Goal: Use online tool/utility: Utilize a website feature to perform a specific function

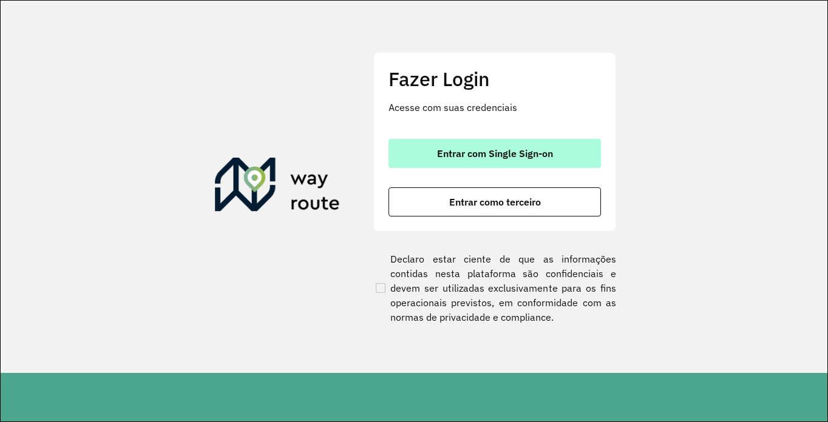
click at [445, 157] on span "Entrar com Single Sign-on" at bounding box center [495, 154] width 116 height 10
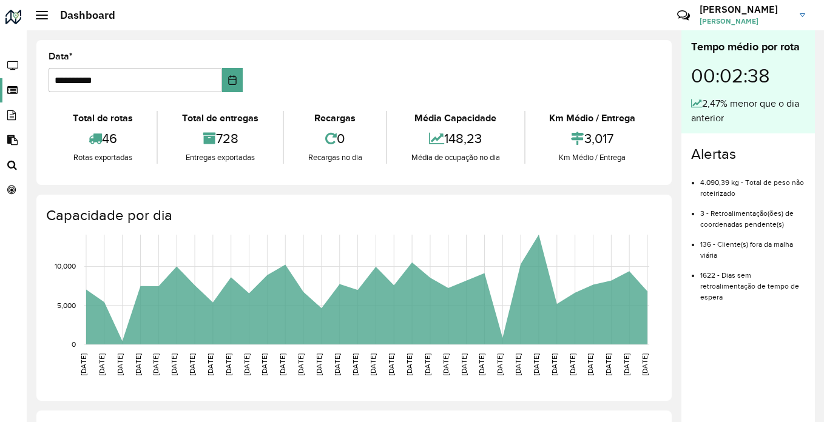
click at [16, 90] on icon at bounding box center [11, 91] width 22 height 10
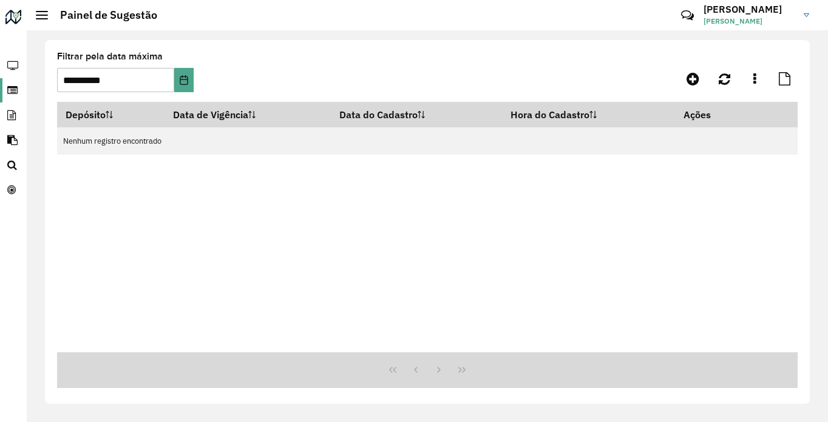
click at [2, 87] on icon at bounding box center [11, 91] width 22 height 10
click at [49, 13] on h2 "Painel de Sugestão" at bounding box center [102, 14] width 109 height 13
click at [38, 14] on div at bounding box center [42, 15] width 12 height 8
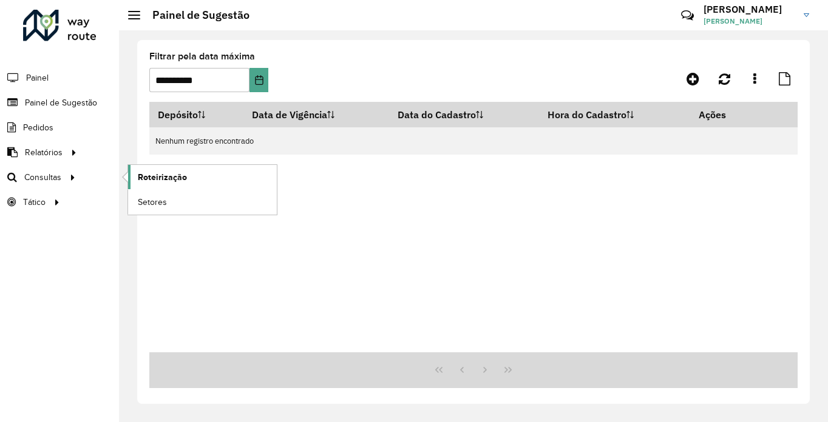
click at [153, 178] on span "Roteirização" at bounding box center [162, 177] width 49 height 13
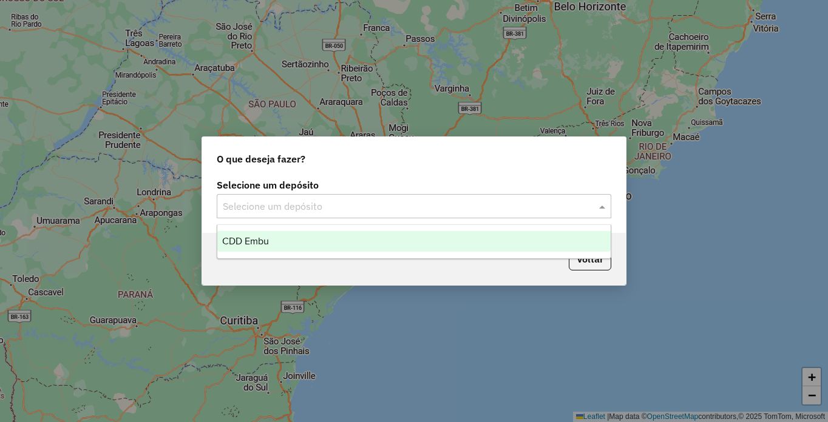
click at [264, 206] on input "text" at bounding box center [402, 207] width 358 height 15
click at [253, 241] on span "CDD Embu" at bounding box center [245, 241] width 47 height 10
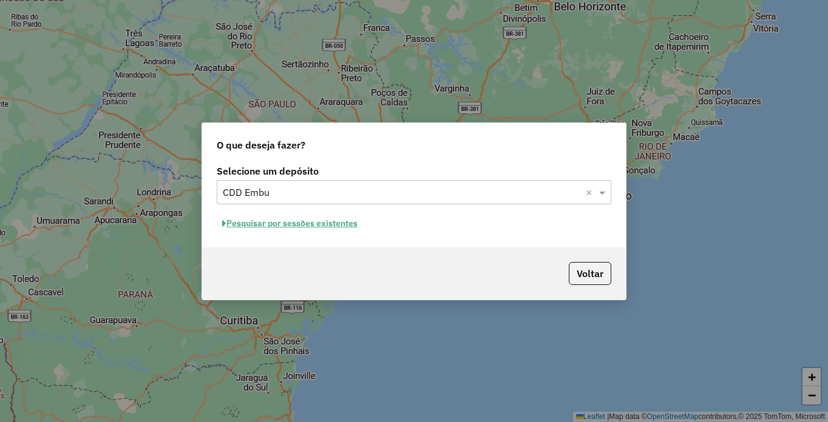
click at [289, 226] on button "Pesquisar por sessões existentes" at bounding box center [290, 223] width 146 height 19
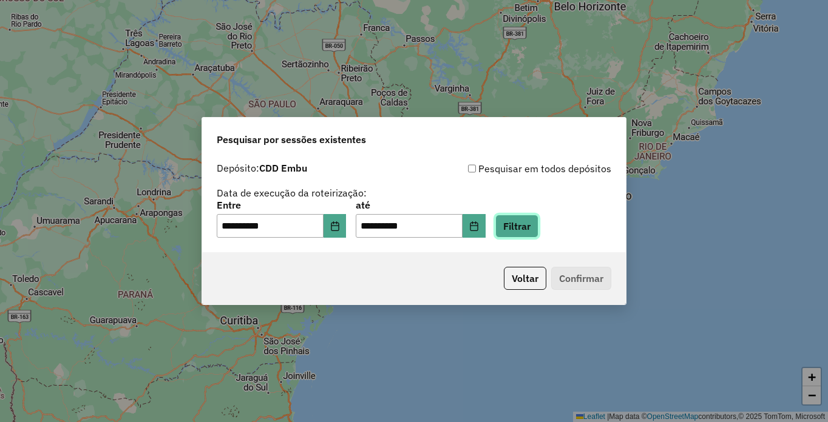
click at [538, 228] on button "Filtrar" at bounding box center [516, 226] width 43 height 23
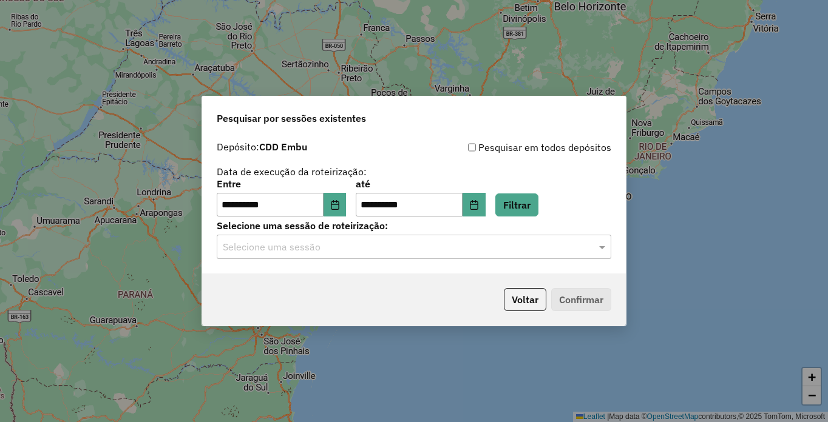
click at [264, 241] on input "text" at bounding box center [402, 247] width 358 height 15
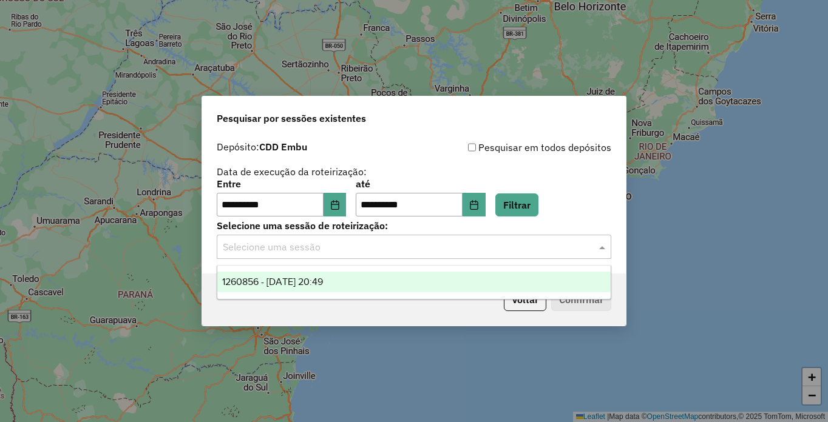
click at [265, 286] on span "1260856 - [DATE] 20:49" at bounding box center [272, 282] width 101 height 10
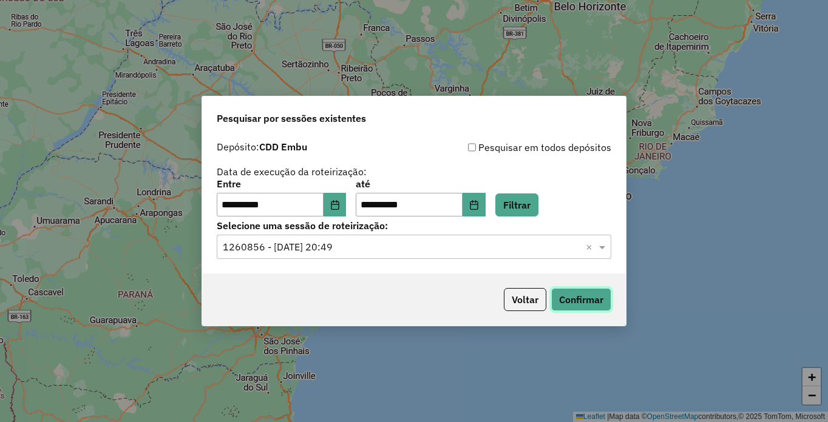
click at [589, 303] on button "Confirmar" at bounding box center [581, 299] width 60 height 23
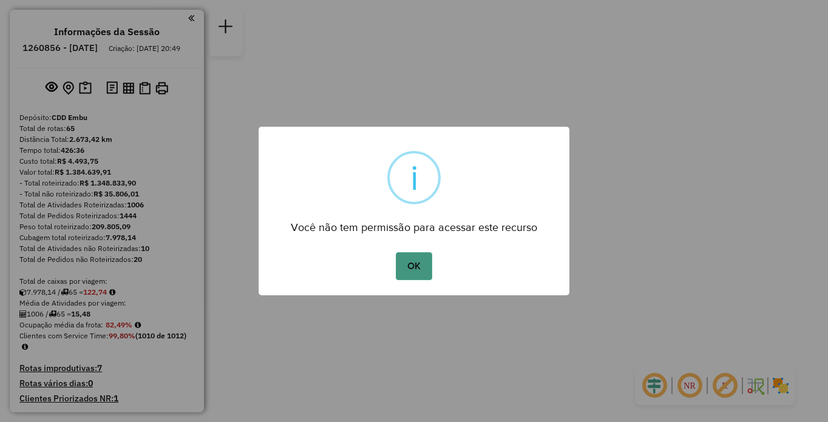
click at [411, 277] on button "OK" at bounding box center [414, 266] width 36 height 28
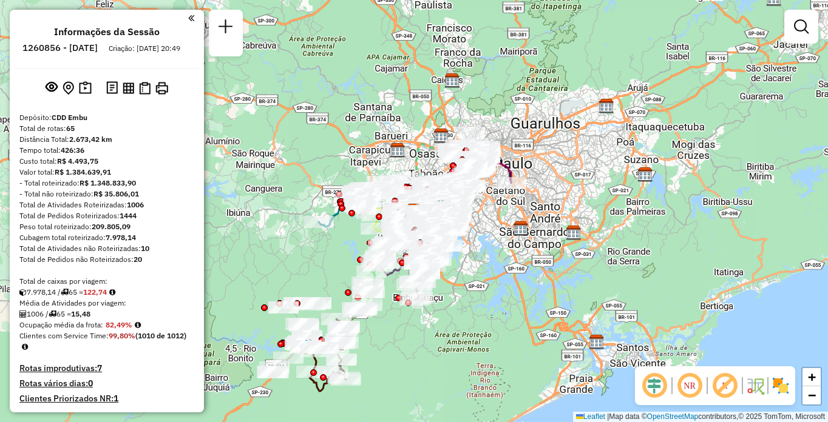
click at [786, 393] on img at bounding box center [780, 385] width 19 height 19
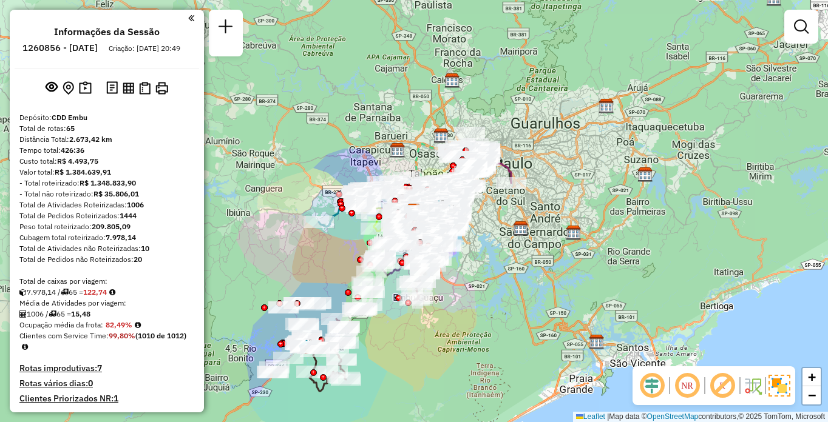
click at [724, 384] on em at bounding box center [721, 385] width 29 height 29
click at [691, 382] on em at bounding box center [686, 385] width 29 height 29
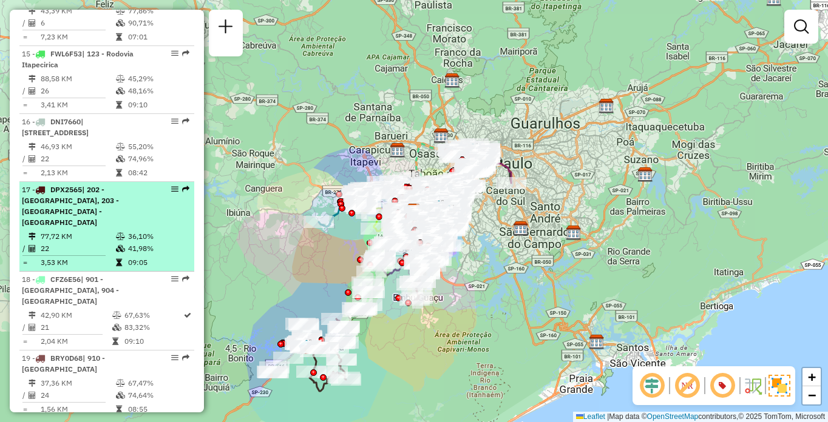
select select "**********"
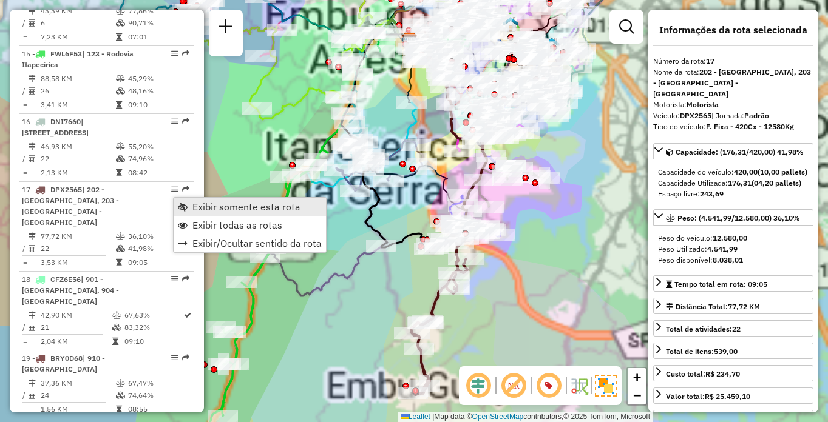
click at [192, 204] on link "Exibir somente esta rota" at bounding box center [250, 207] width 152 height 18
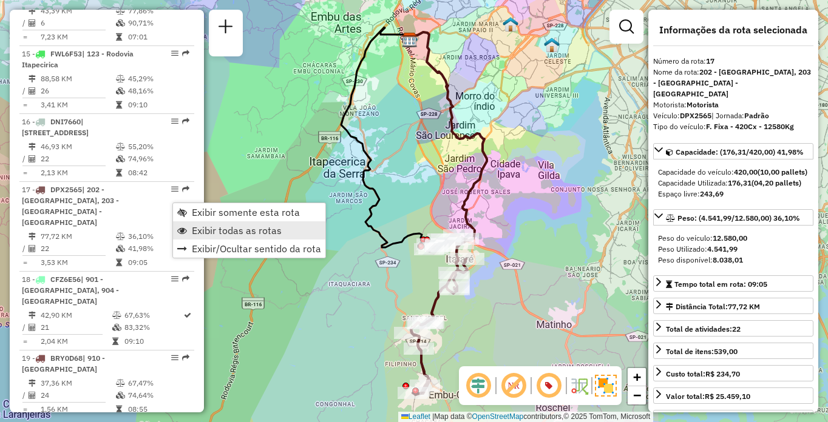
click at [208, 226] on span "Exibir todas as rotas" at bounding box center [237, 231] width 90 height 10
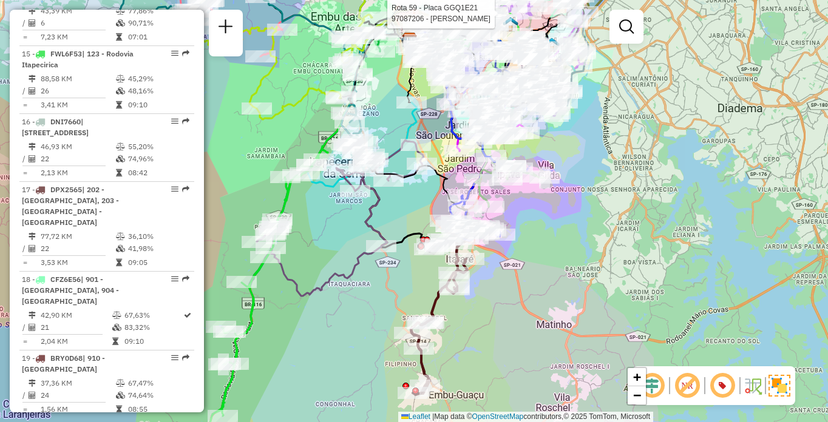
scroll to position [1717, 0]
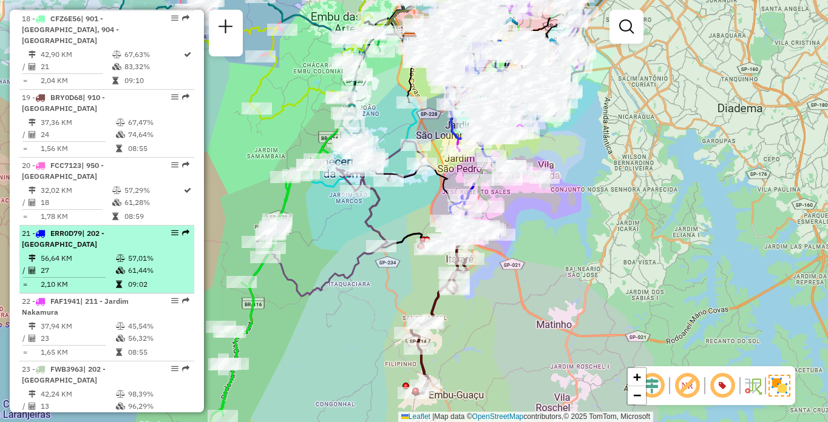
select select "**********"
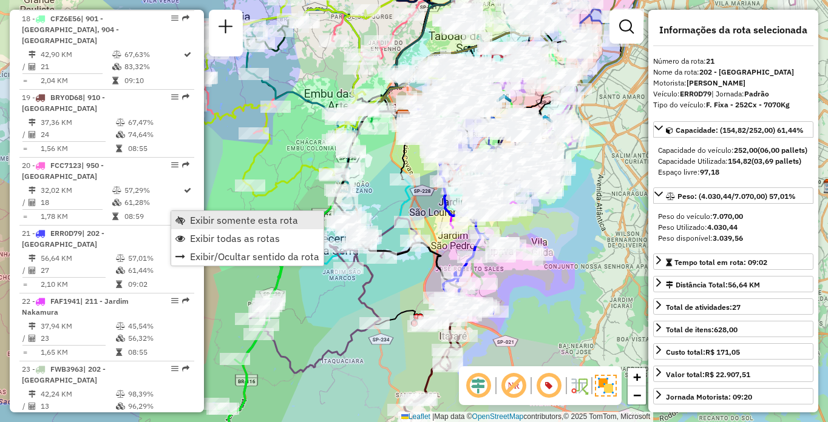
click at [211, 218] on span "Exibir somente esta rota" at bounding box center [244, 220] width 108 height 10
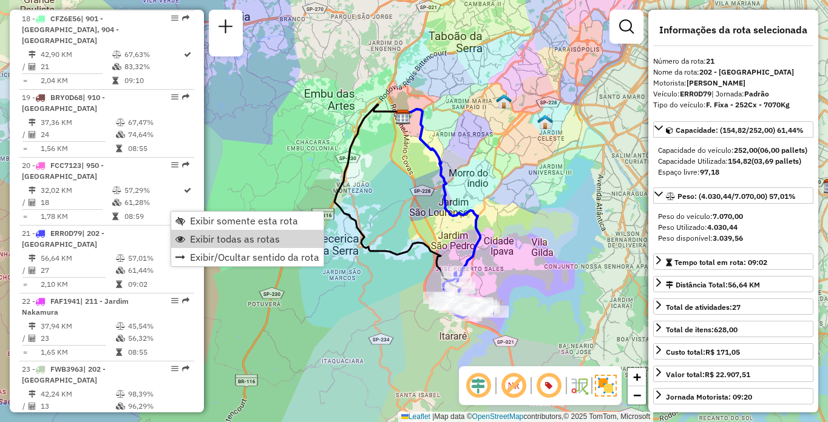
click at [191, 237] on span "Exibir todas as rotas" at bounding box center [235, 239] width 90 height 10
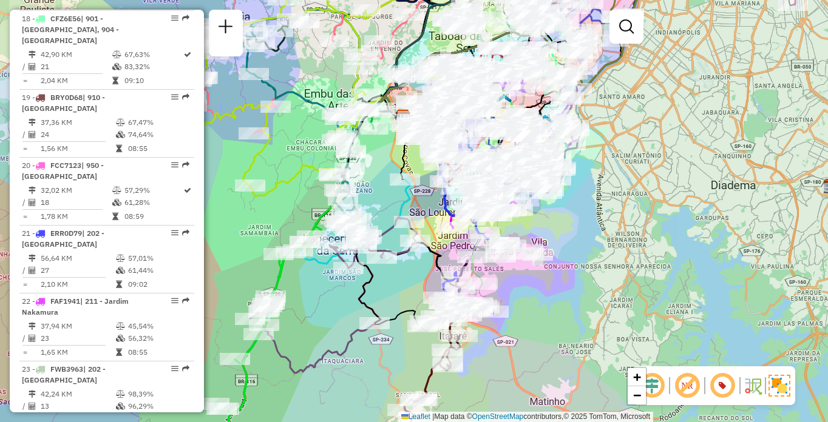
scroll to position [2271, 0]
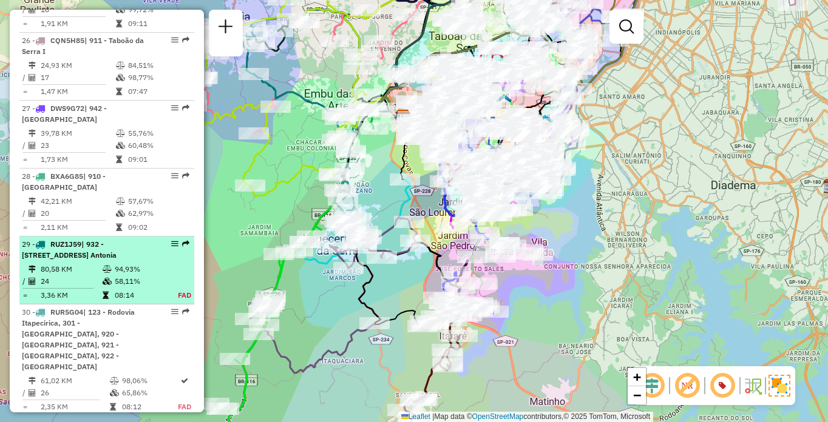
click at [67, 239] on div "29 - RUZ1J59 | 932 - [STREET_ADDRESS]" at bounding box center [86, 250] width 129 height 22
select select "**********"
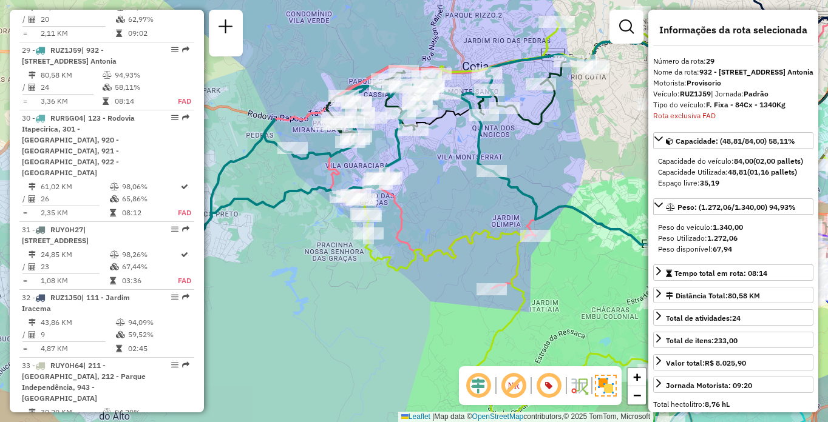
scroll to position [801, 0]
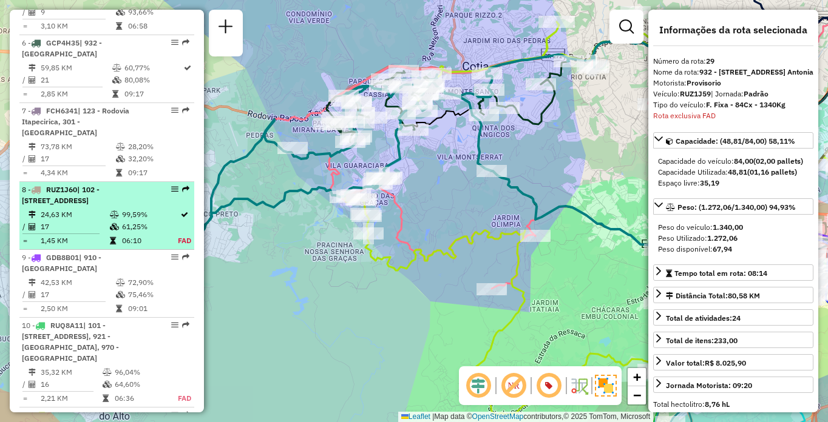
click at [56, 240] on li "8 - RUZ1J60 | 102 - [GEOGRAPHIC_DATA], 103 - [GEOGRAPHIC_DATA], 911 - [GEOGRAPH…" at bounding box center [106, 216] width 175 height 68
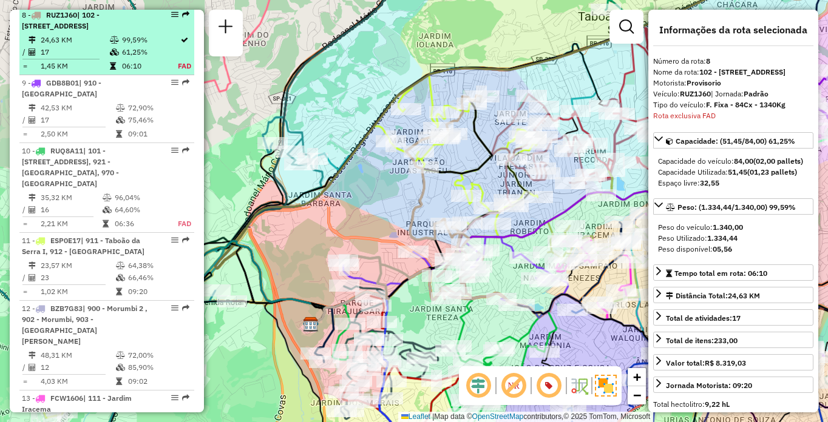
scroll to position [995, 0]
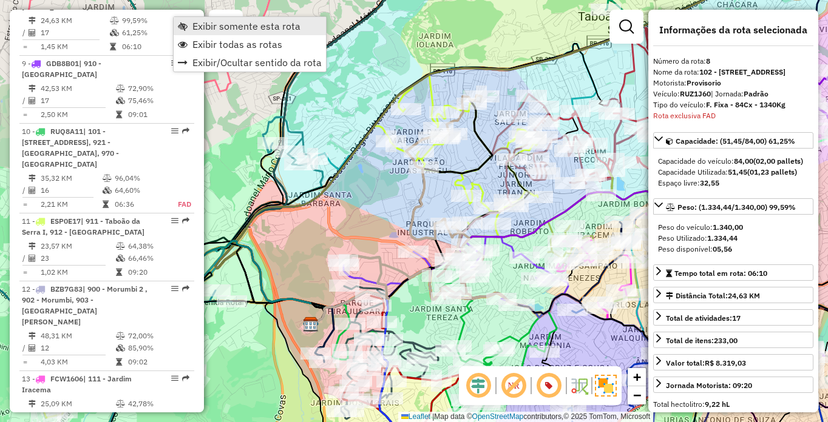
click at [195, 29] on span "Exibir somente esta rota" at bounding box center [246, 26] width 108 height 10
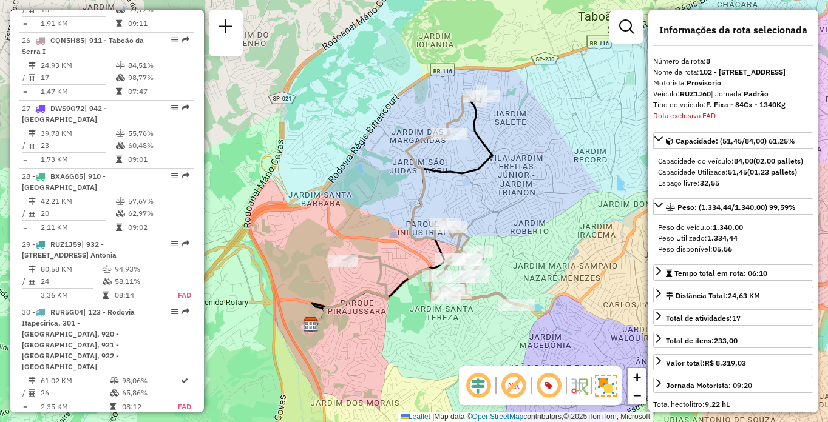
scroll to position [2519, 0]
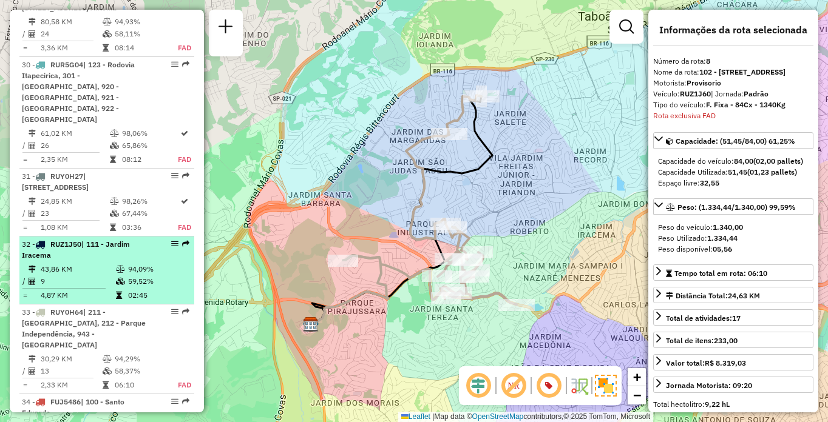
click at [130, 239] on div "32 - RUZ1J50 | 111 - [GEOGRAPHIC_DATA]" at bounding box center [86, 250] width 129 height 22
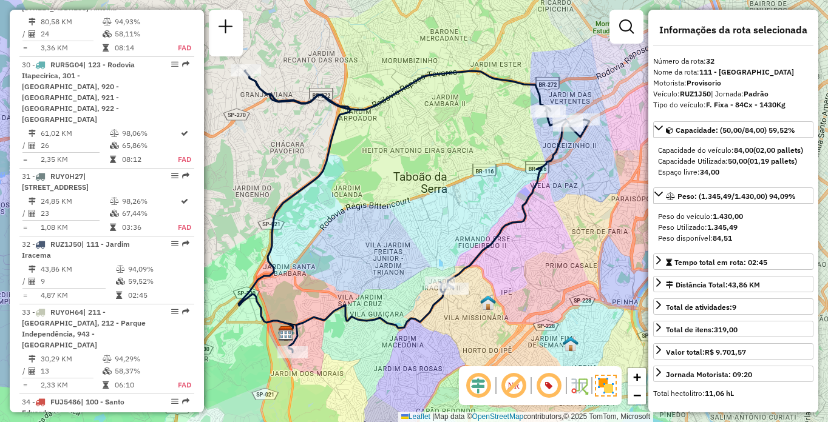
scroll to position [937, 0]
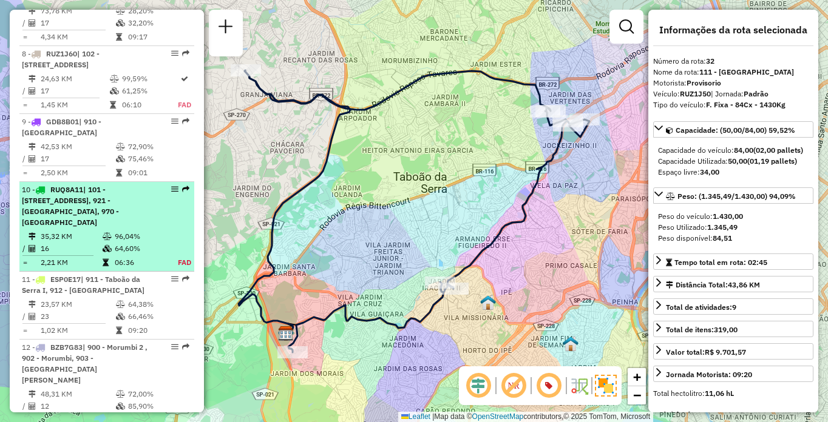
click at [98, 243] on td "35,32 KM" at bounding box center [71, 237] width 62 height 12
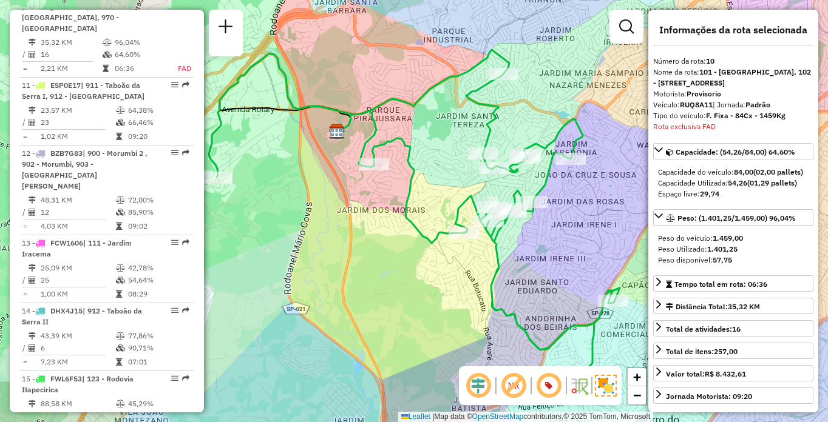
scroll to position [2587, 0]
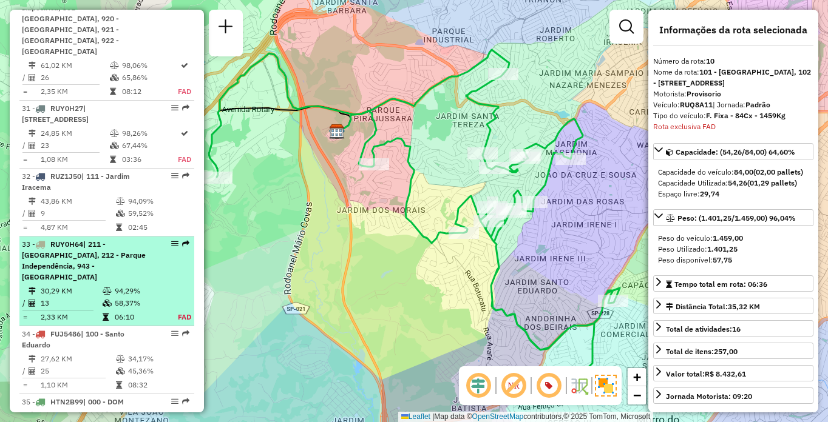
click at [105, 239] on div "33 - RUY0H64 | 211 - [GEOGRAPHIC_DATA], 212 - [GEOGRAPHIC_DATA], 943 - [GEOGRAP…" at bounding box center [86, 261] width 129 height 44
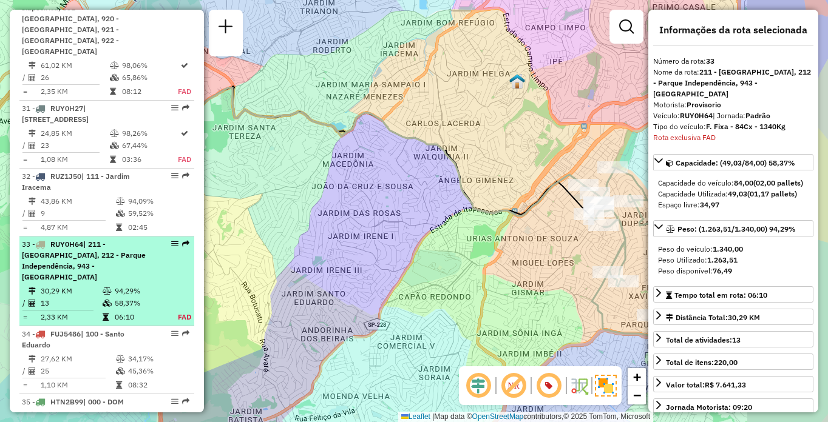
scroll to position [2781, 0]
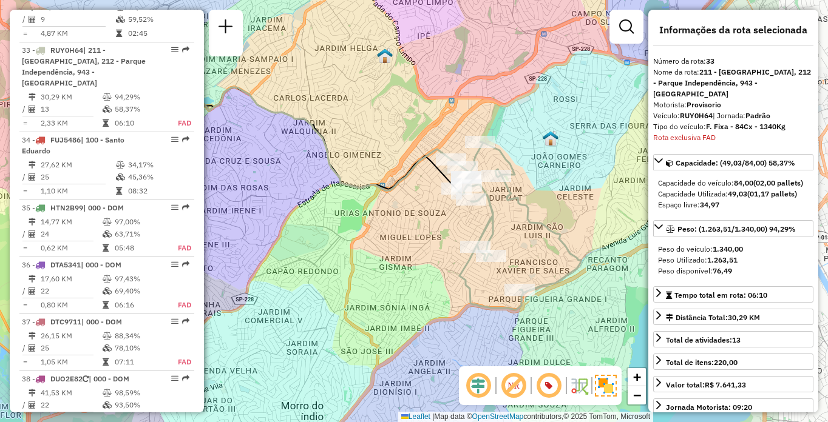
drag, startPoint x: 579, startPoint y: 228, endPoint x: 427, endPoint y: 200, distance: 154.7
click at [440, 201] on div "Janela de atendimento Grade de atendimento Capacidade Transportadoras Veículos …" at bounding box center [414, 211] width 828 height 422
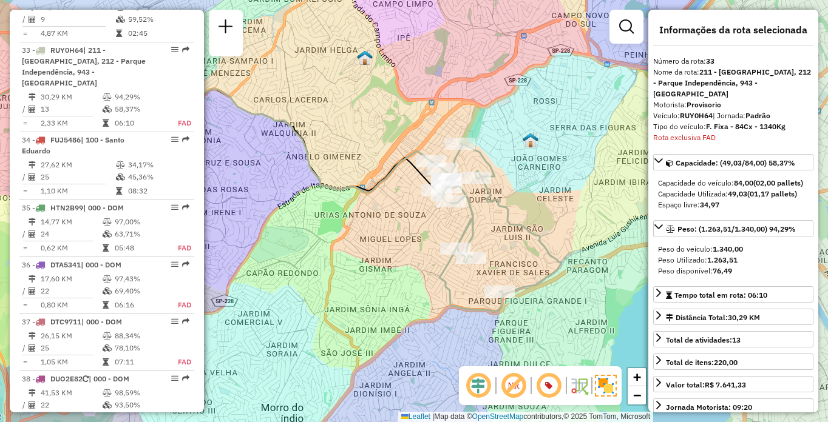
drag, startPoint x: 403, startPoint y: 200, endPoint x: 389, endPoint y: 203, distance: 14.9
click at [389, 203] on div "Janela de atendimento Grade de atendimento Capacidade Transportadoras Veículos …" at bounding box center [414, 211] width 828 height 422
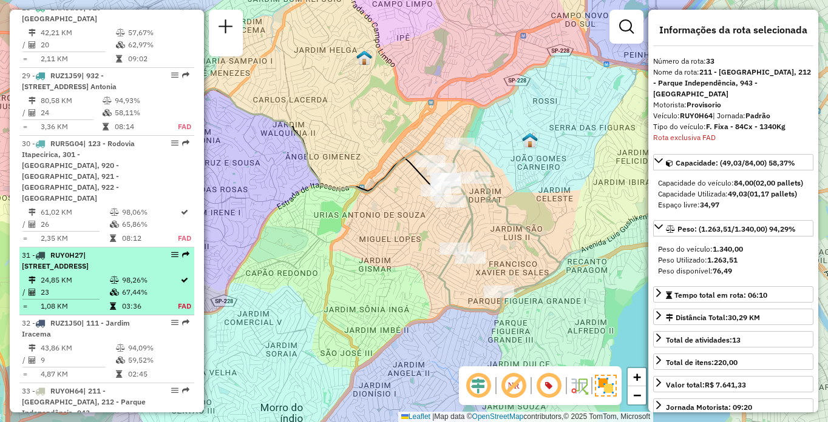
click at [79, 250] on div "31 - RUY0H27 | 101 - [GEOGRAPHIC_DATA], 102 - [STREET_ADDRESS]" at bounding box center [86, 261] width 129 height 22
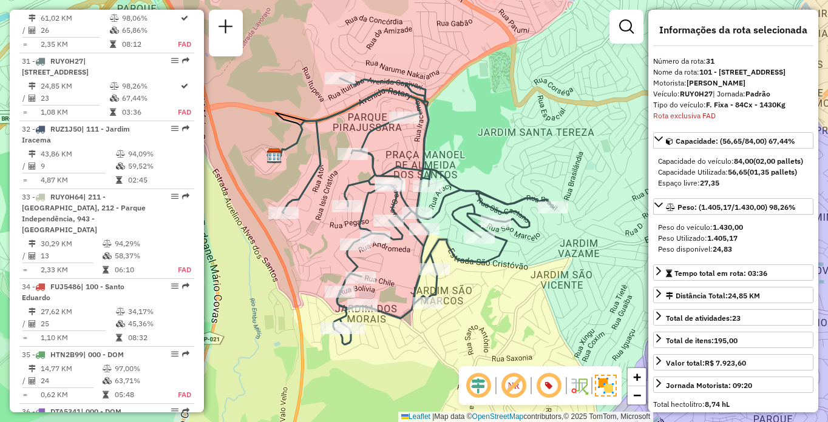
scroll to position [2350, 0]
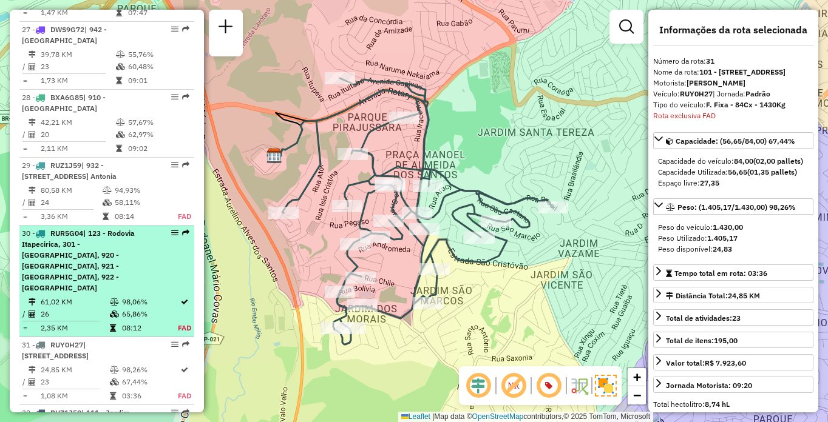
click at [50, 322] on td "2,35 KM" at bounding box center [74, 328] width 69 height 12
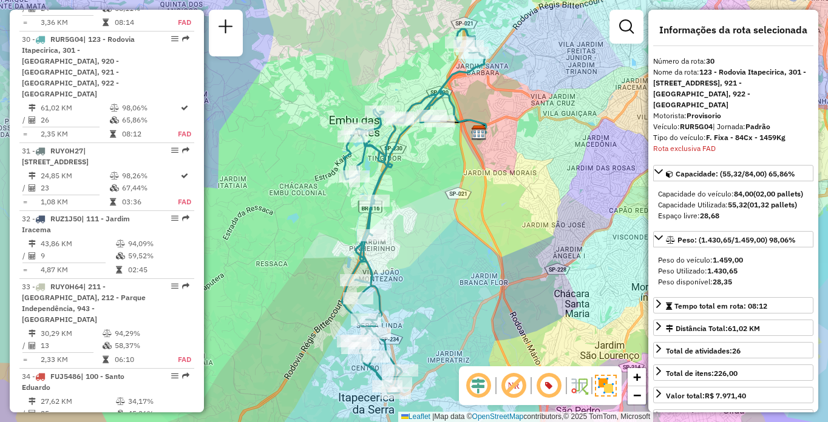
scroll to position [937, 0]
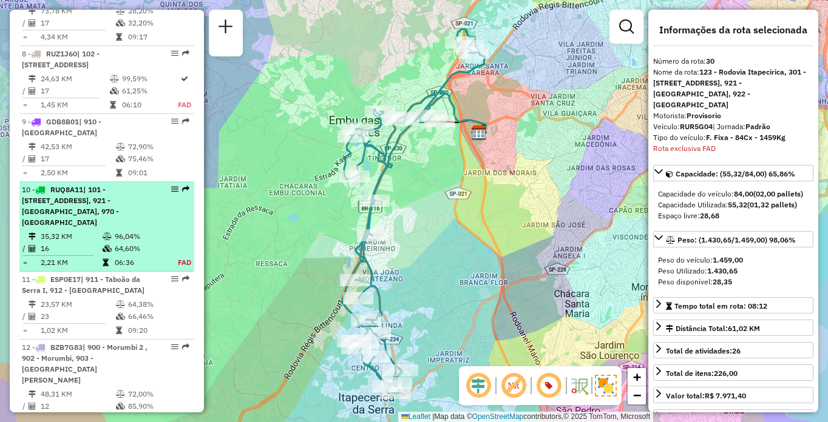
click at [110, 251] on li "10 - RUQ8A11 | 101 - [GEOGRAPHIC_DATA], 102 - [GEOGRAPHIC_DATA], [GEOGRAPHIC_DA…" at bounding box center [106, 227] width 175 height 90
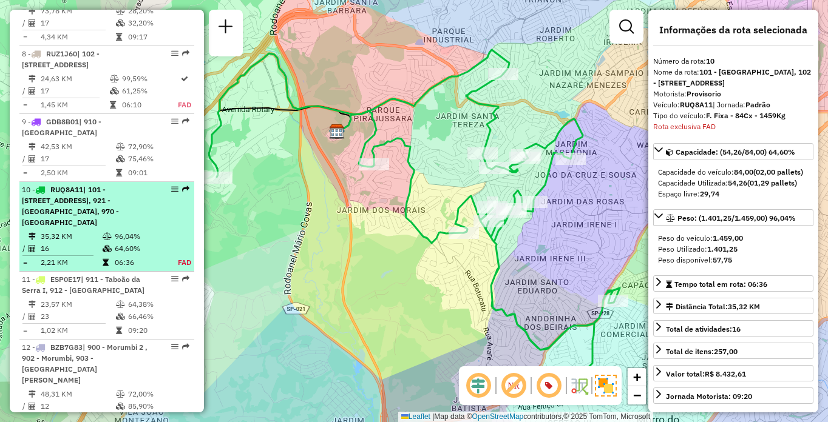
click at [112, 218] on span "| 101 - [STREET_ADDRESS], 921 - [GEOGRAPHIC_DATA], 970 - [GEOGRAPHIC_DATA]" at bounding box center [70, 206] width 97 height 42
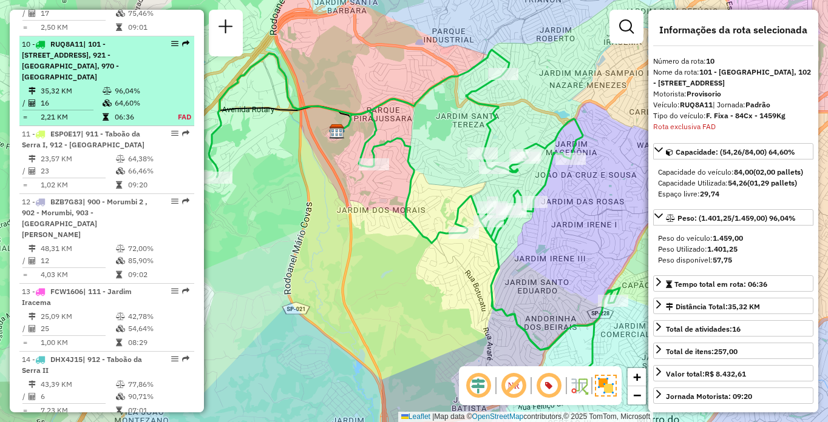
scroll to position [1131, 0]
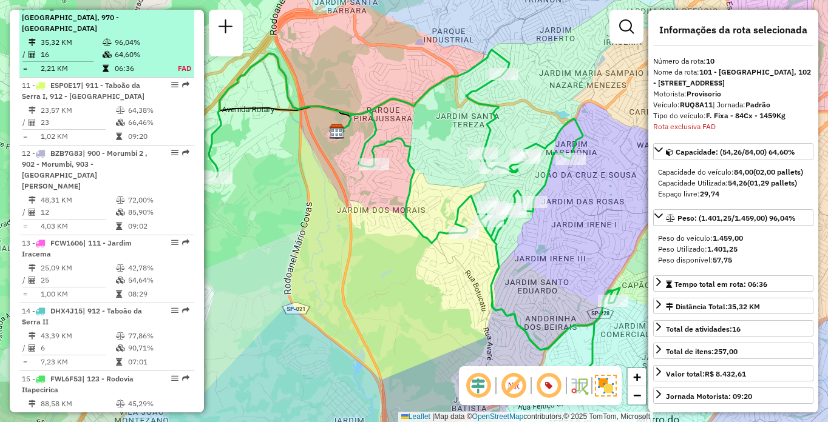
click at [90, 49] on td "35,32 KM" at bounding box center [71, 42] width 62 height 12
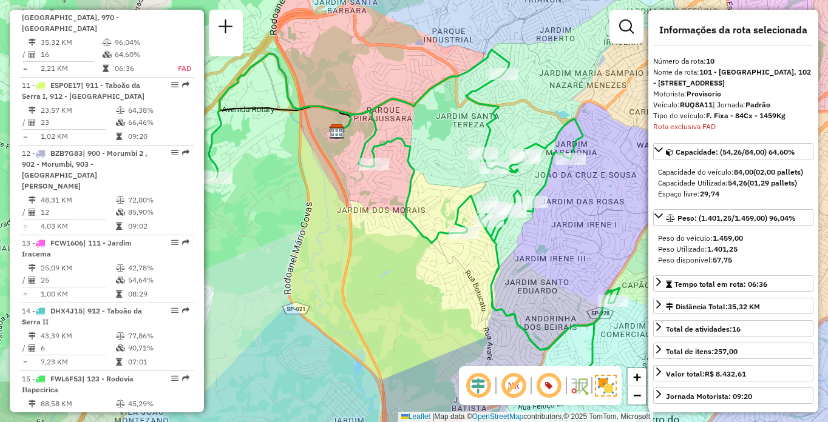
scroll to position [2519, 0]
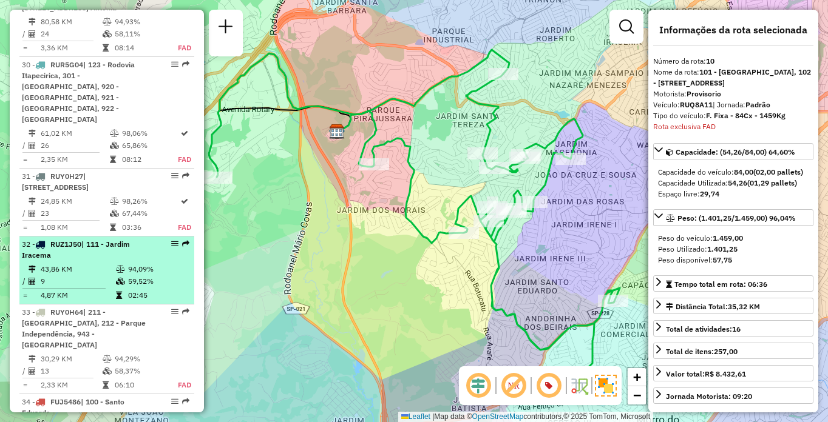
click at [46, 240] on span "| 111 - Jardim Iracema" at bounding box center [76, 250] width 108 height 20
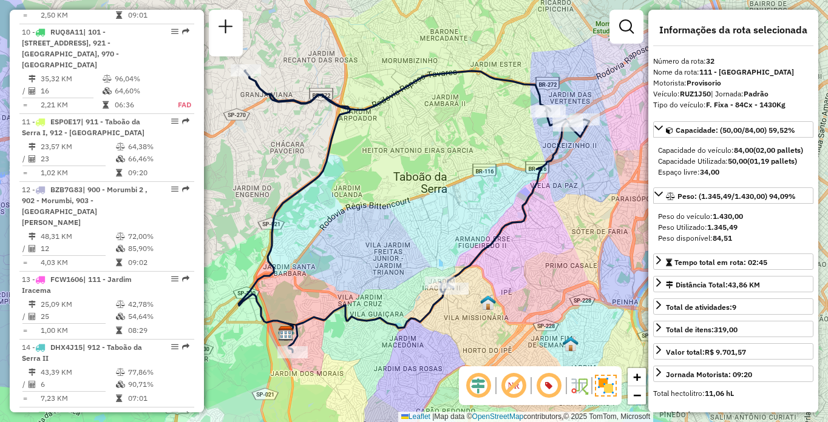
scroll to position [4128, 0]
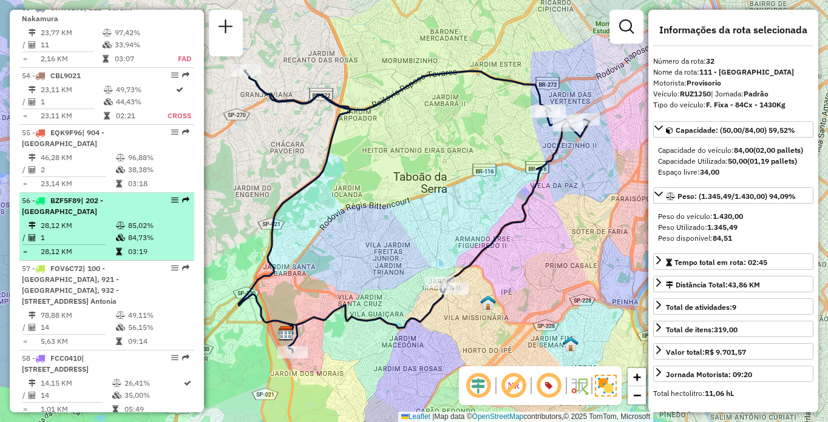
click at [126, 217] on div "56 - BZF5F89 | 202 - [GEOGRAPHIC_DATA]" at bounding box center [86, 206] width 129 height 22
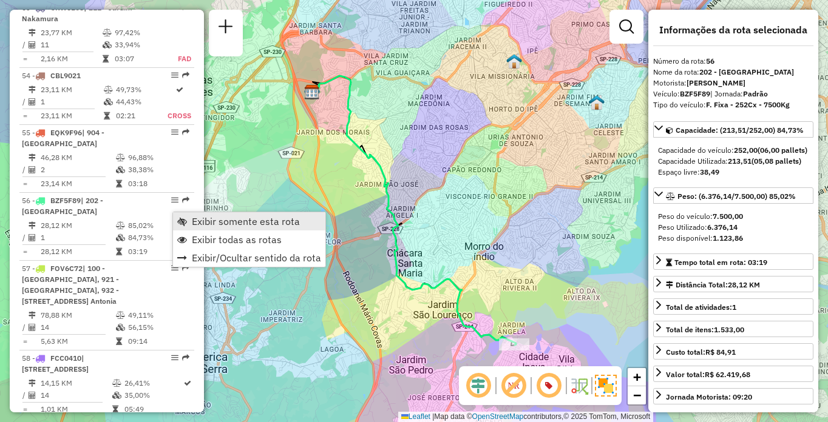
click at [205, 217] on span "Exibir somente esta rota" at bounding box center [246, 222] width 108 height 10
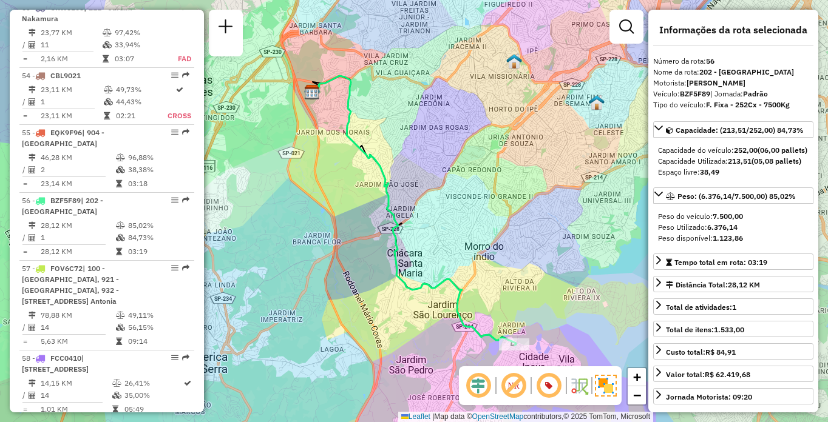
scroll to position [1094, 0]
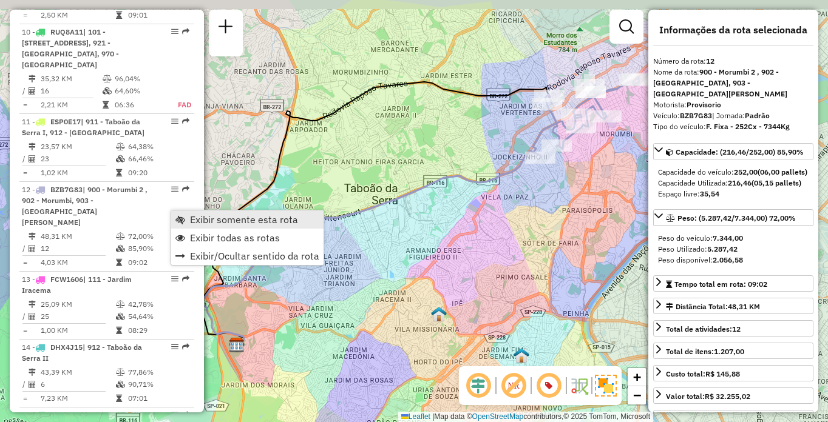
click at [192, 216] on span "Exibir somente esta rota" at bounding box center [244, 220] width 108 height 10
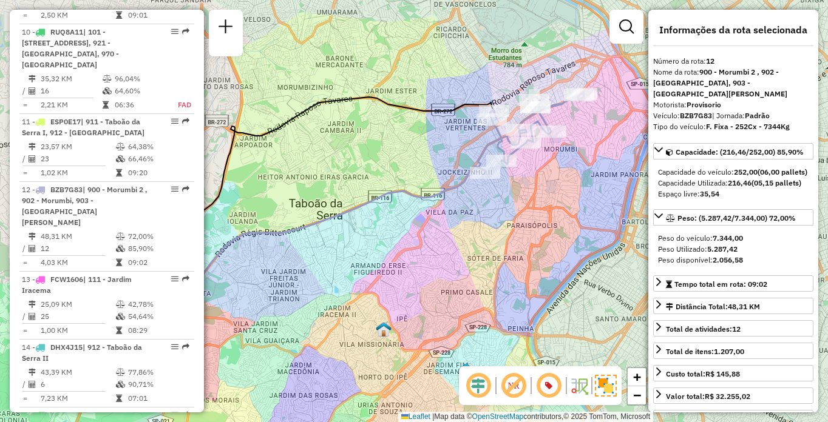
drag, startPoint x: 496, startPoint y: 209, endPoint x: 428, endPoint y: 229, distance: 70.7
click at [428, 227] on div "Janela de atendimento Grade de atendimento Capacidade Transportadoras Veículos …" at bounding box center [414, 211] width 828 height 422
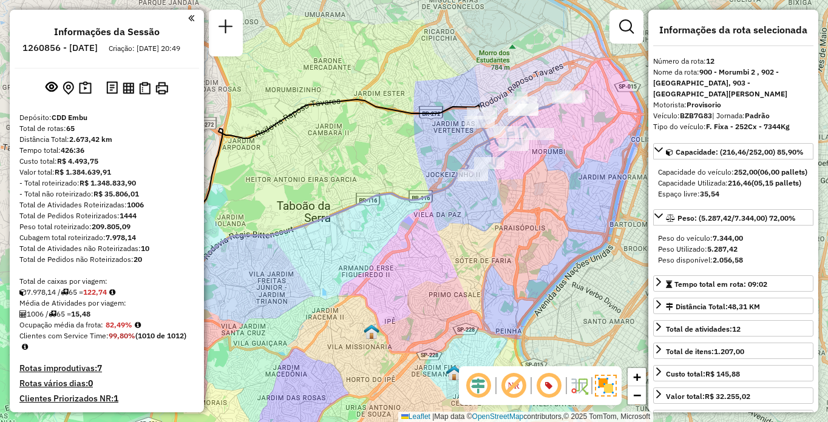
scroll to position [1513, 0]
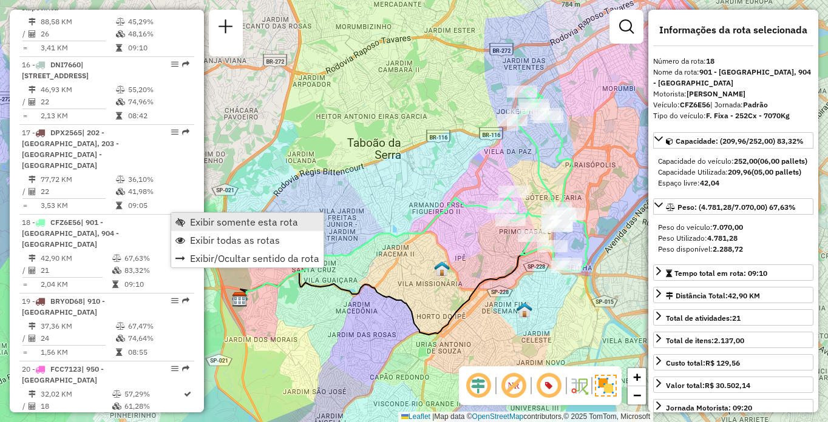
click at [200, 218] on span "Exibir somente esta rota" at bounding box center [244, 222] width 108 height 10
click at [216, 222] on span "Exibir somente esta rota" at bounding box center [245, 223] width 108 height 10
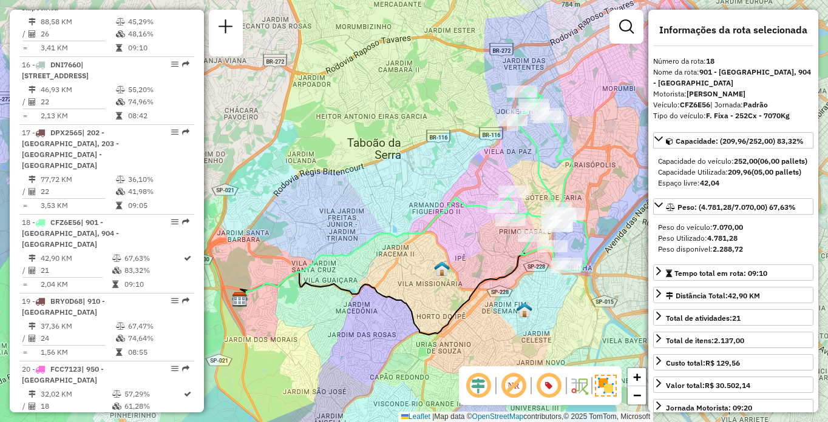
scroll to position [2068, 0]
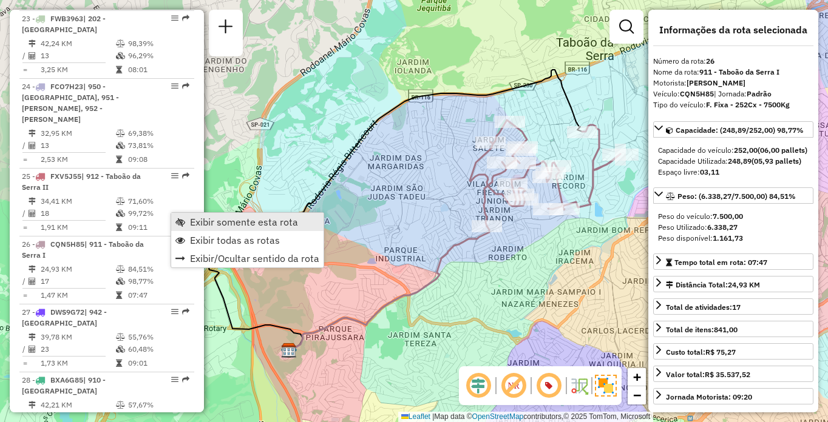
click at [192, 217] on span "Exibir somente esta rota" at bounding box center [244, 222] width 108 height 10
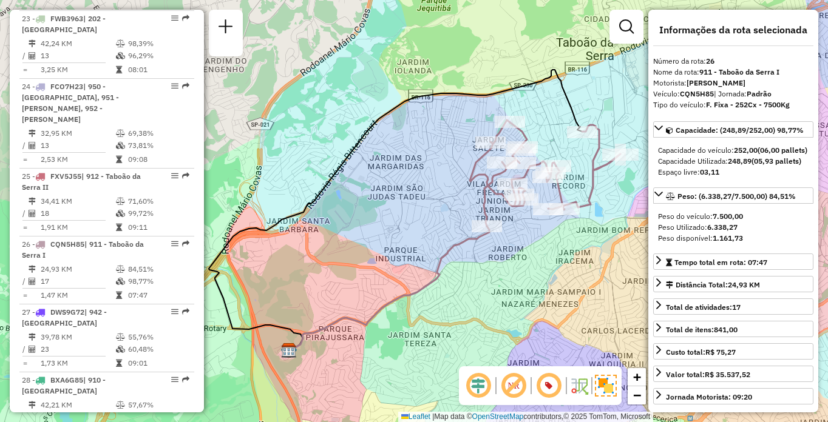
scroll to position [1241, 0]
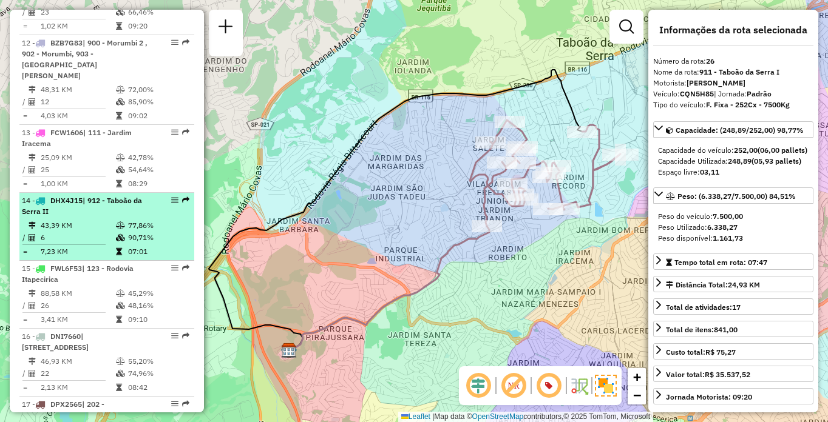
click at [147, 258] on td "07:01" at bounding box center [157, 252] width 61 height 12
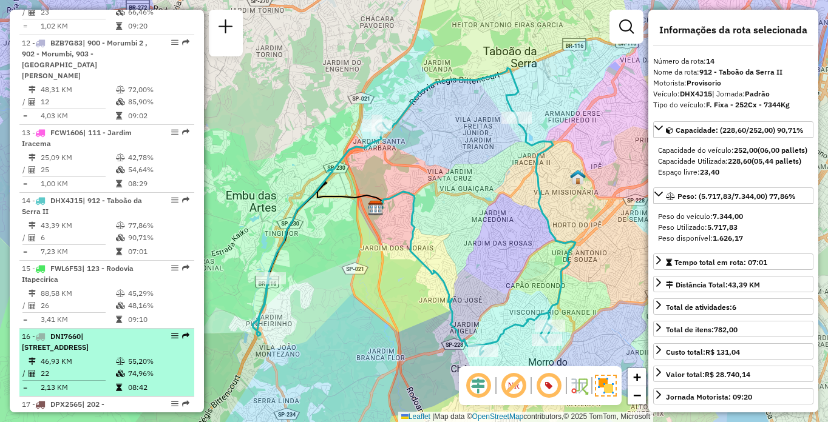
click at [81, 341] on span "DNI7660" at bounding box center [65, 336] width 30 height 9
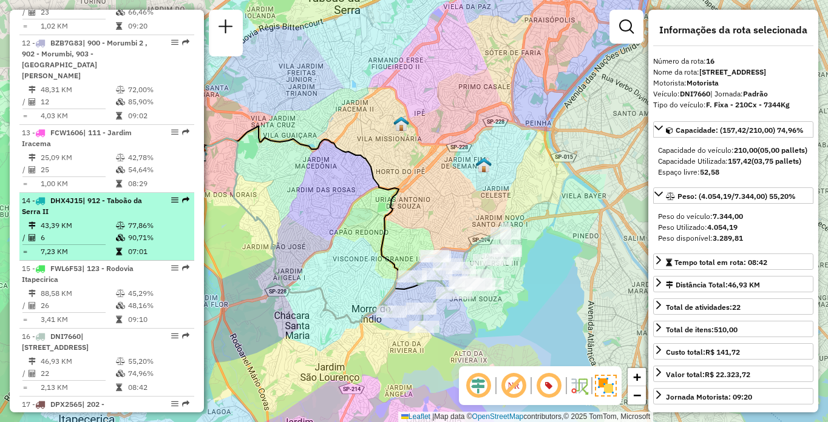
click at [116, 241] on icon at bounding box center [120, 237] width 9 height 7
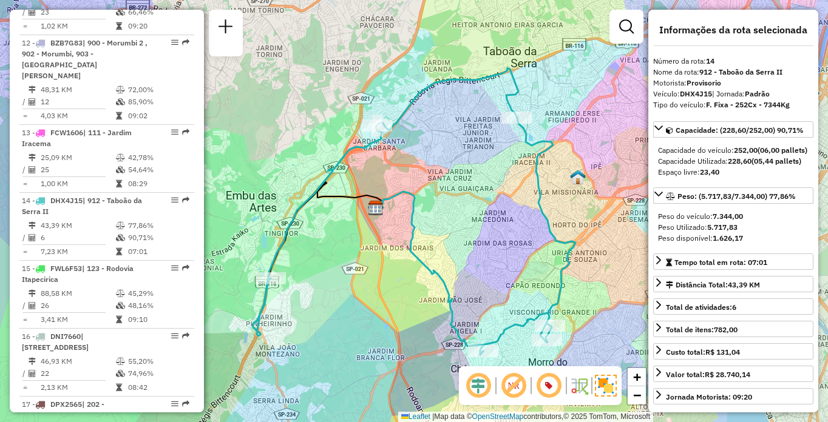
scroll to position [2136, 0]
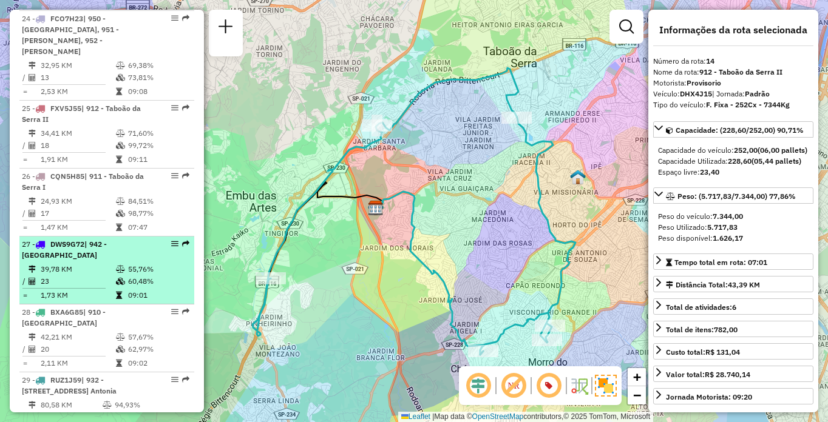
click at [63, 289] on td "1,73 KM" at bounding box center [77, 295] width 75 height 12
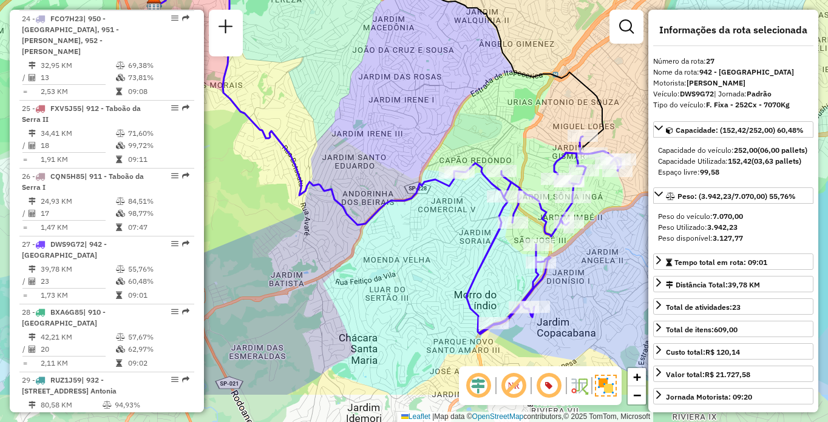
drag, startPoint x: 285, startPoint y: 310, endPoint x: 258, endPoint y: 241, distance: 73.9
click at [258, 241] on div "Janela de atendimento Grade de atendimento Capacidade Transportadoras Veículos …" at bounding box center [414, 211] width 828 height 422
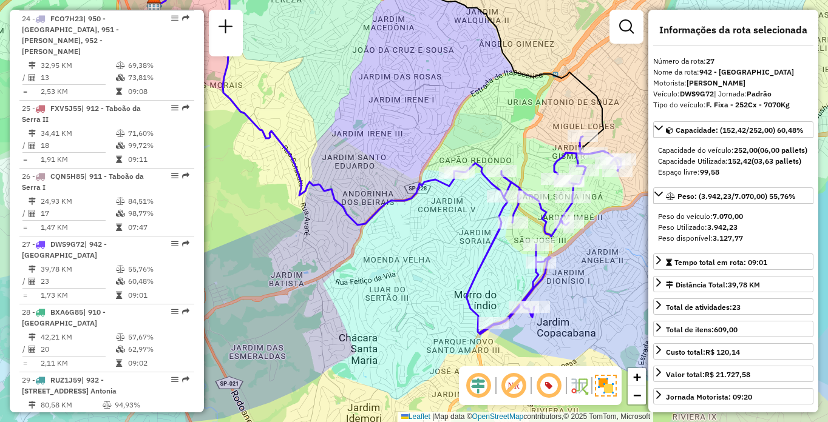
scroll to position [1717, 0]
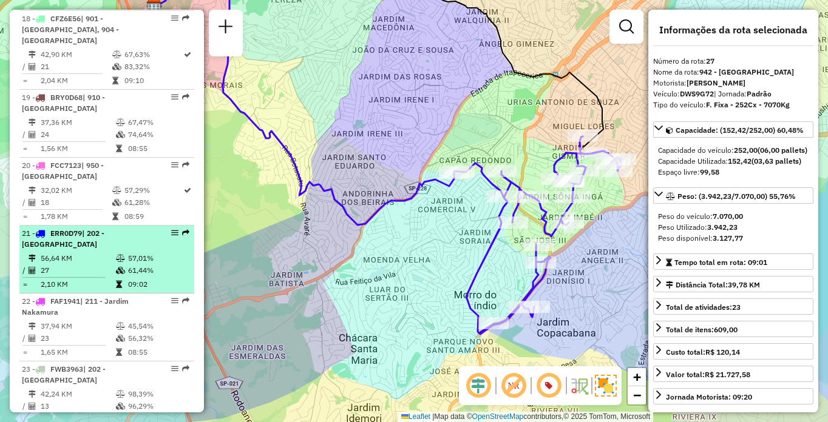
click at [136, 265] on td "61,44%" at bounding box center [157, 271] width 61 height 12
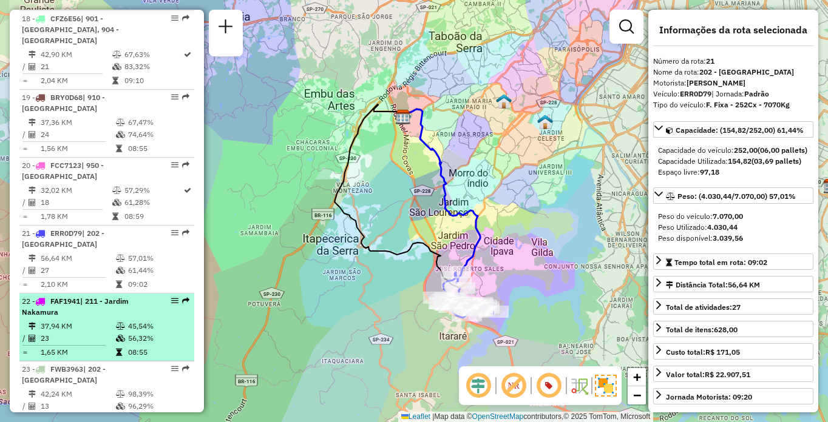
click at [116, 323] on icon at bounding box center [120, 326] width 9 height 7
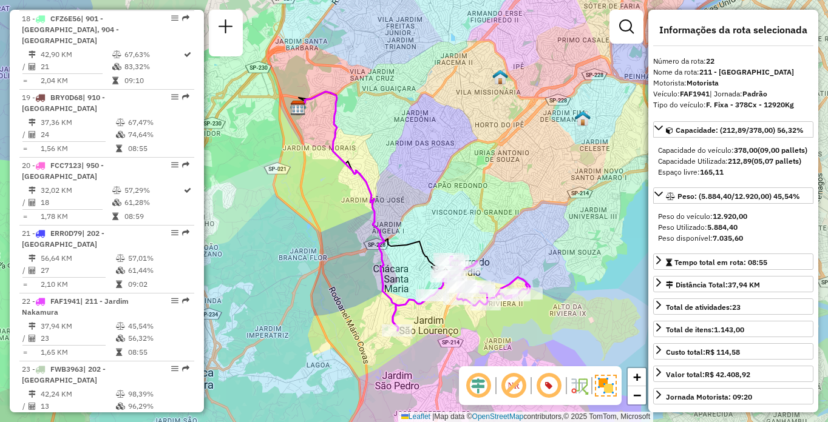
scroll to position [722, 0]
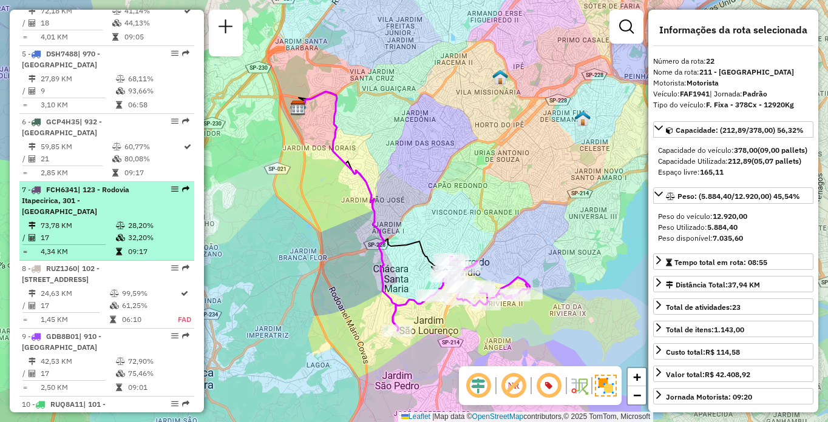
click at [44, 217] on div "7 - FCH6341 | 123 - Rodovia Itapecirica, 301 - Itapecirica da Serra" at bounding box center [86, 200] width 129 height 33
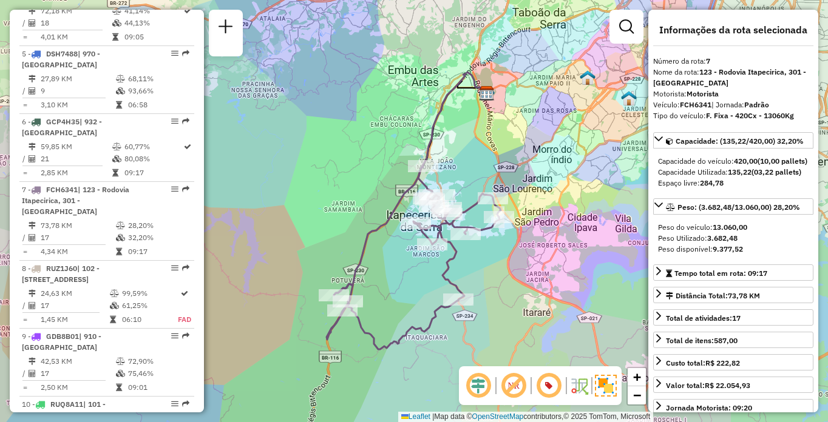
scroll to position [1921, 0]
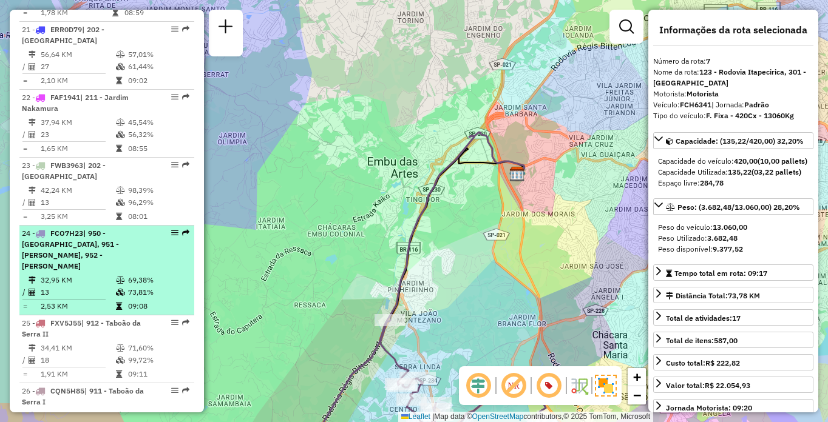
click at [106, 300] on td "2,53 KM" at bounding box center [77, 306] width 75 height 12
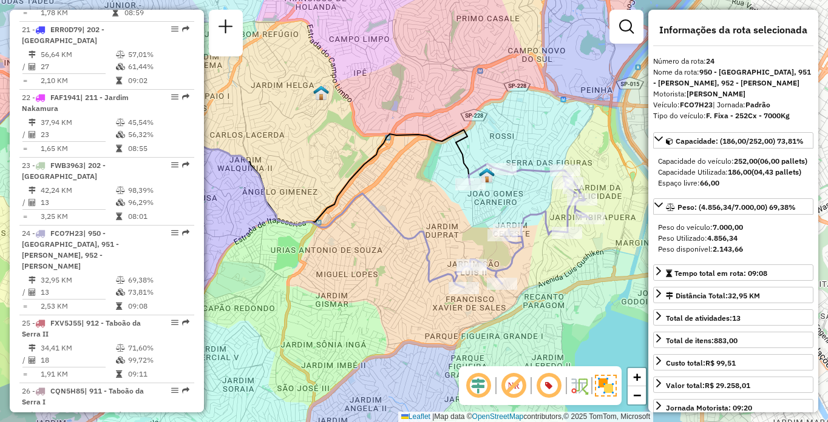
drag, startPoint x: 544, startPoint y: 210, endPoint x: 401, endPoint y: 189, distance: 144.7
click at [401, 189] on div "Janela de atendimento Grade de atendimento Capacidade Transportadoras Veículos …" at bounding box center [414, 211] width 828 height 422
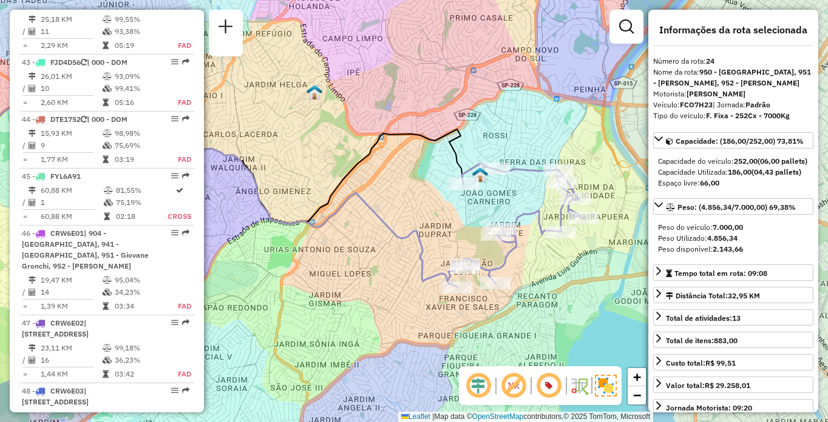
scroll to position [1649, 0]
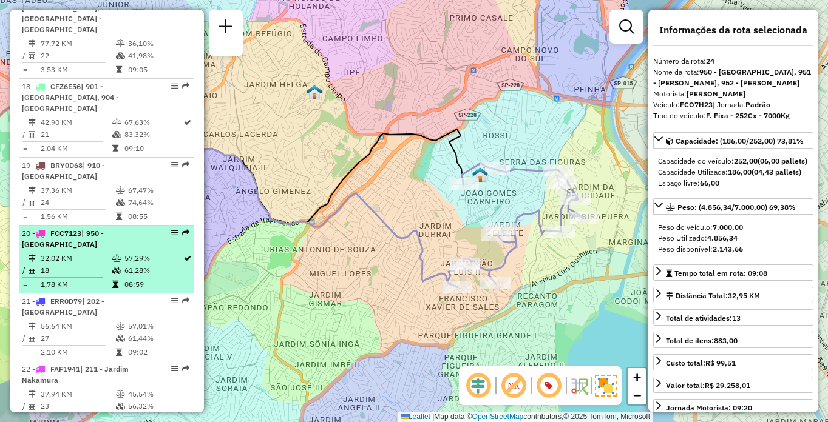
click at [136, 252] on td "57,29%" at bounding box center [153, 258] width 59 height 12
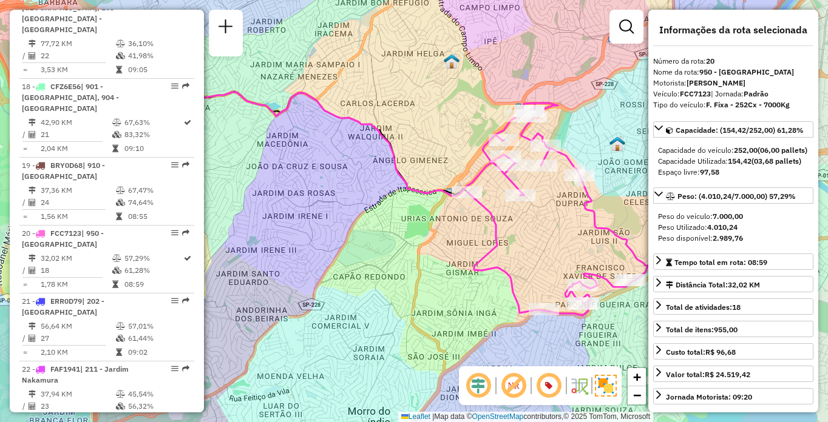
drag, startPoint x: 531, startPoint y: 275, endPoint x: 465, endPoint y: 255, distance: 68.5
click at [465, 255] on div "Janela de atendimento Grade de atendimento Capacidade Transportadoras Veículos …" at bounding box center [414, 211] width 828 height 422
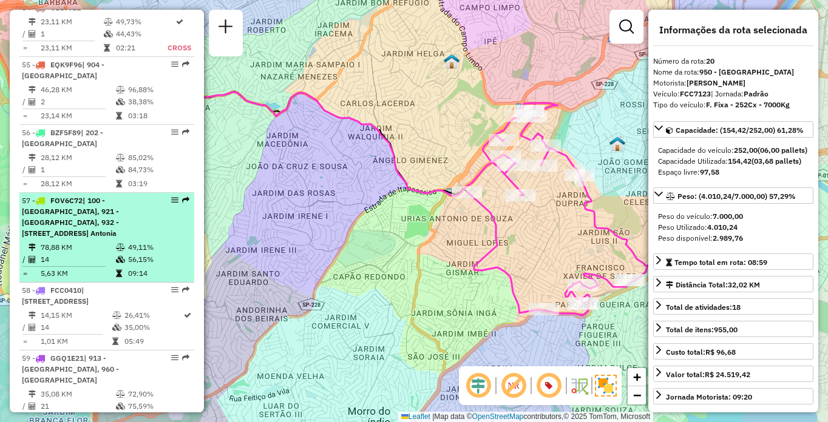
click at [132, 237] on div "57 - FOV6C72 | 100 - [GEOGRAPHIC_DATA], 921 - [GEOGRAPHIC_DATA], 932 - [STREET_…" at bounding box center [86, 217] width 129 height 44
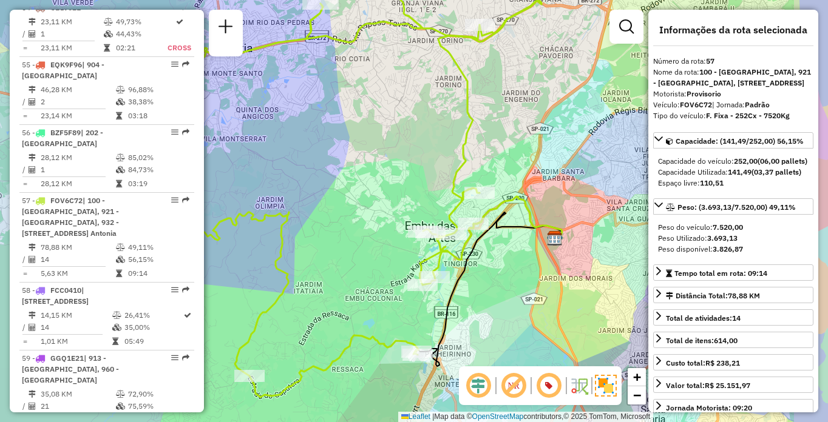
drag, startPoint x: 478, startPoint y: 170, endPoint x: 347, endPoint y: 153, distance: 132.1
click at [347, 153] on div "Janela de atendimento Grade de atendimento Capacidade Transportadoras Veículos …" at bounding box center [414, 211] width 828 height 422
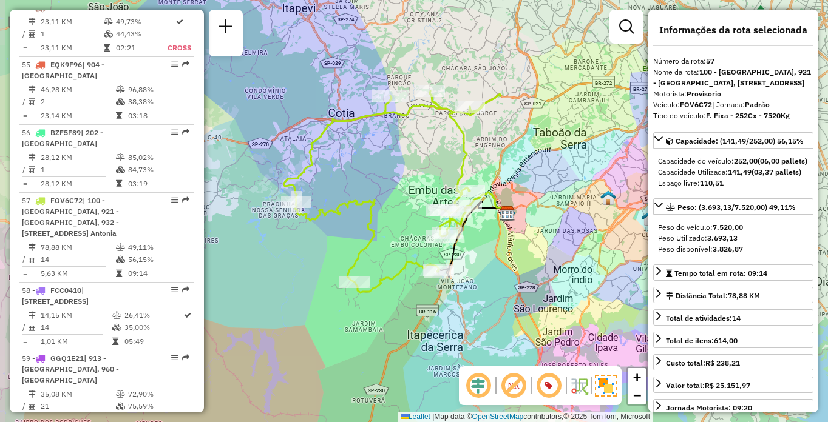
drag, startPoint x: 456, startPoint y: 286, endPoint x: 485, endPoint y: 258, distance: 40.8
click at [485, 258] on div "Janela de atendimento Grade de atendimento Capacidade Transportadoras Veículos …" at bounding box center [414, 211] width 828 height 422
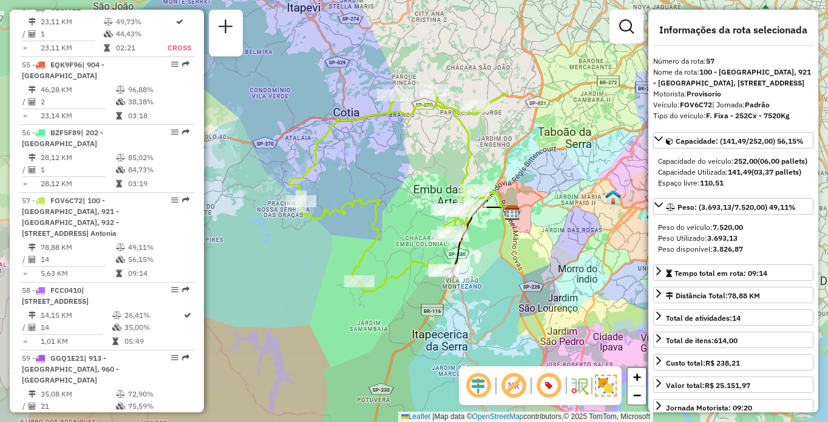
drag, startPoint x: 352, startPoint y: 218, endPoint x: 359, endPoint y: 216, distance: 6.3
click at [359, 216] on div "Janela de atendimento Grade de atendimento Capacidade Transportadoras Veículos …" at bounding box center [414, 211] width 828 height 422
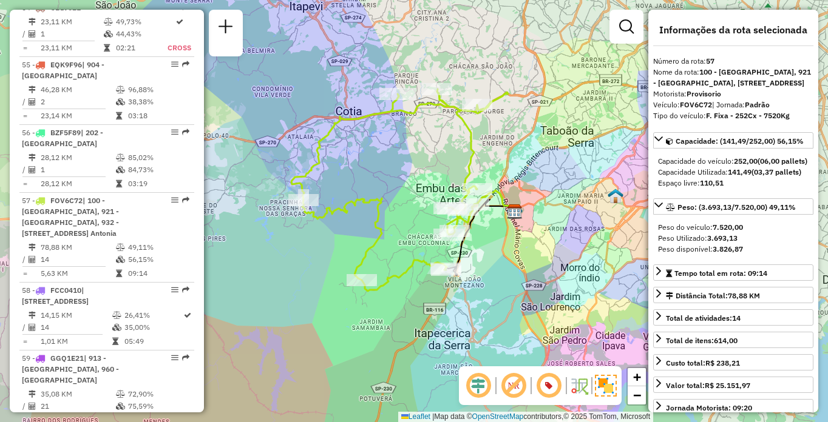
scroll to position [507, 0]
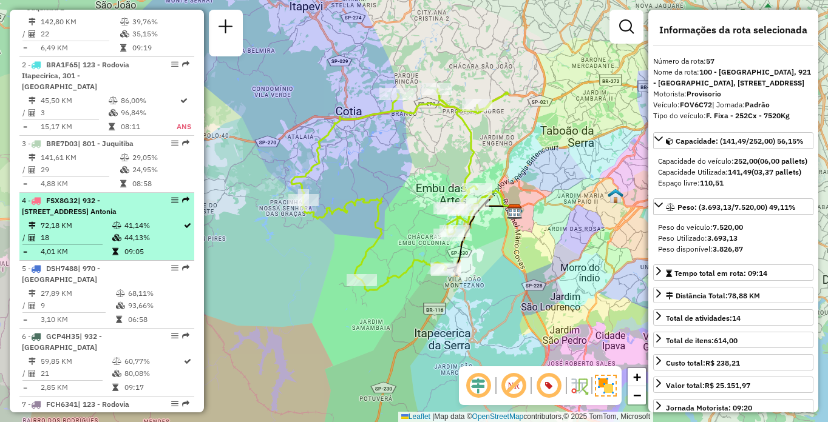
click at [98, 216] on span "| 932 - [STREET_ADDRESS] Antonia" at bounding box center [69, 206] width 95 height 20
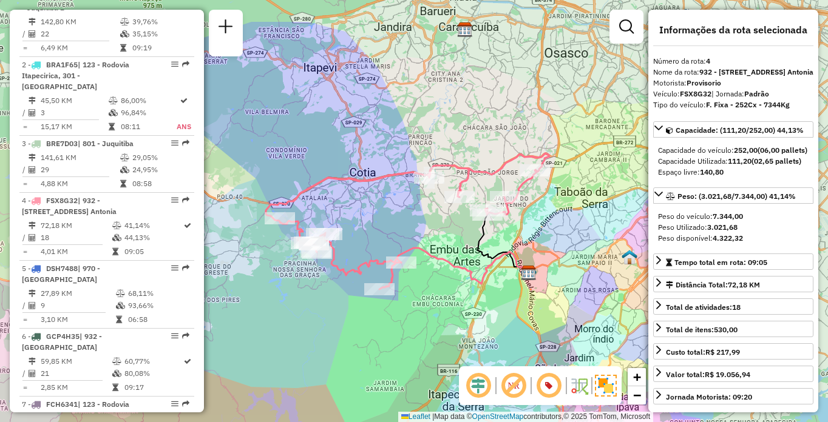
scroll to position [2677, 0]
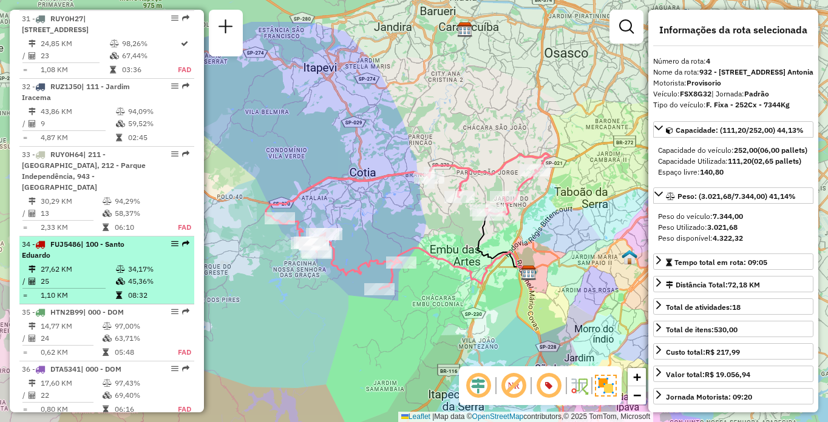
click at [137, 263] on td "34,17%" at bounding box center [157, 269] width 61 height 12
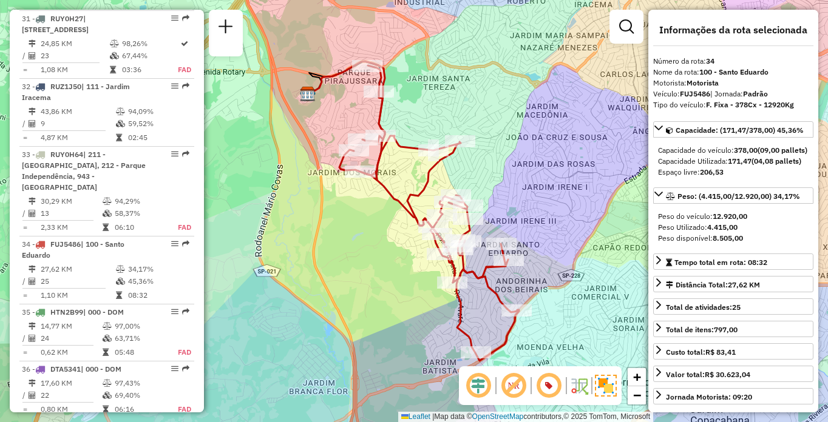
scroll to position [654, 0]
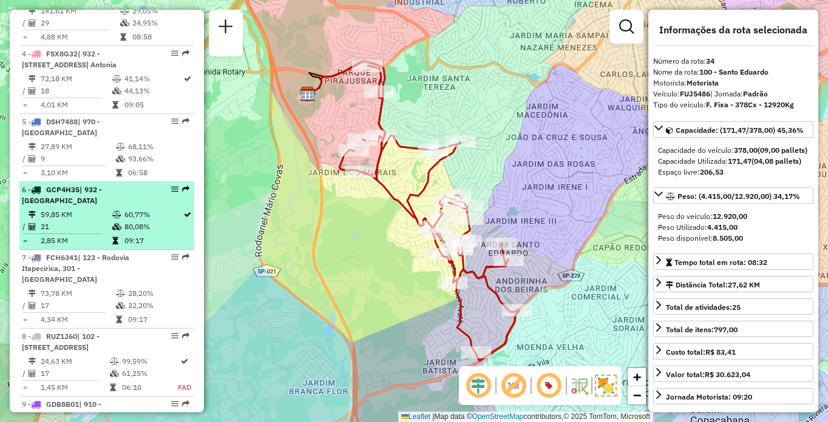
click at [115, 221] on td at bounding box center [118, 215] width 12 height 12
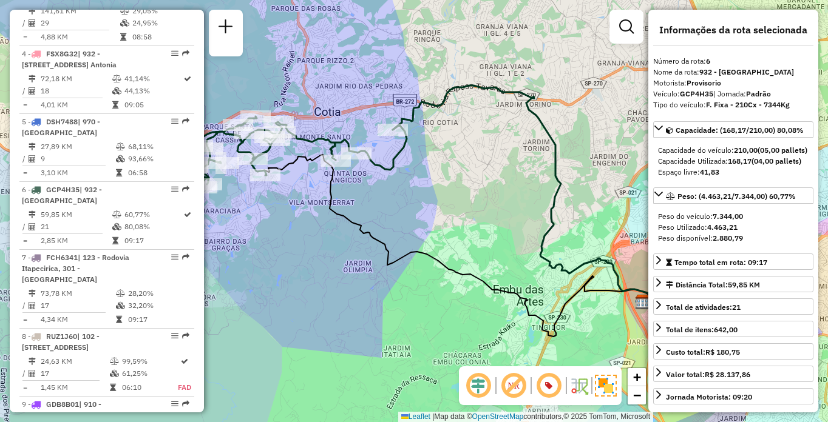
scroll to position [1581, 0]
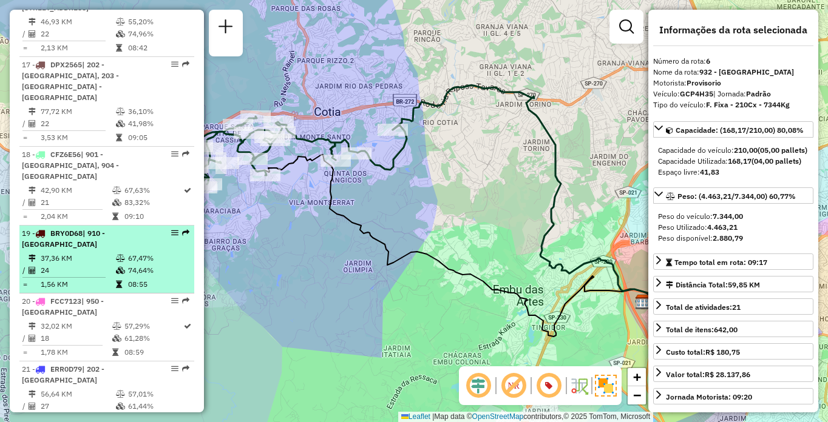
click at [126, 228] on div "19 - BRY0D68 | 910 - [GEOGRAPHIC_DATA]" at bounding box center [86, 239] width 129 height 22
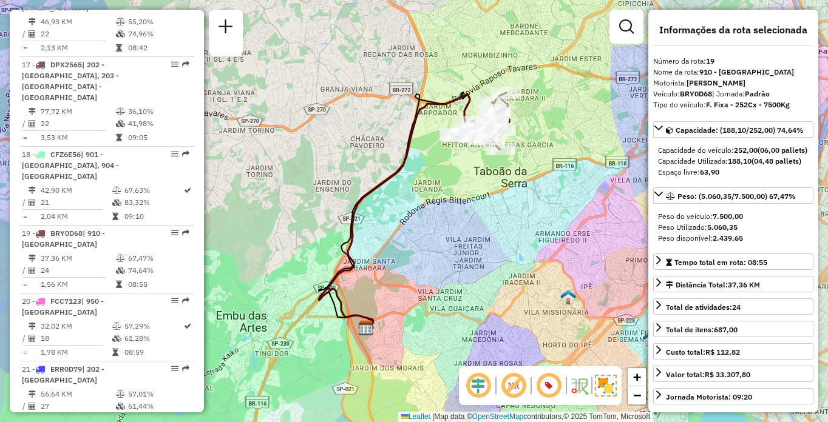
scroll to position [2204, 0]
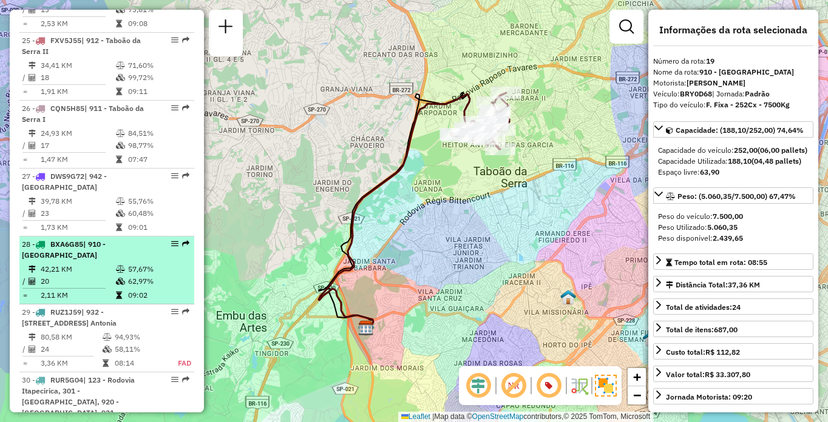
drag, startPoint x: 64, startPoint y: 218, endPoint x: 49, endPoint y: 209, distance: 17.4
click at [49, 239] on div "28 - BXA6G85 | 910 - [GEOGRAPHIC_DATA]" at bounding box center [86, 250] width 129 height 22
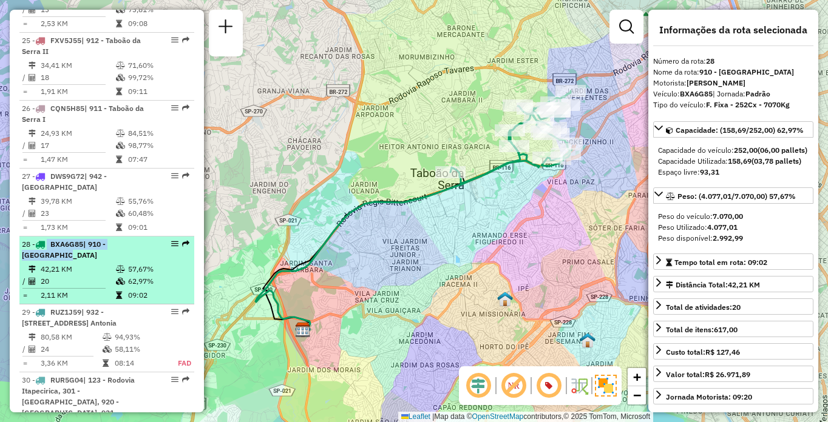
click at [59, 239] on div "28 - BXA6G85 | 910 - [GEOGRAPHIC_DATA]" at bounding box center [86, 250] width 129 height 22
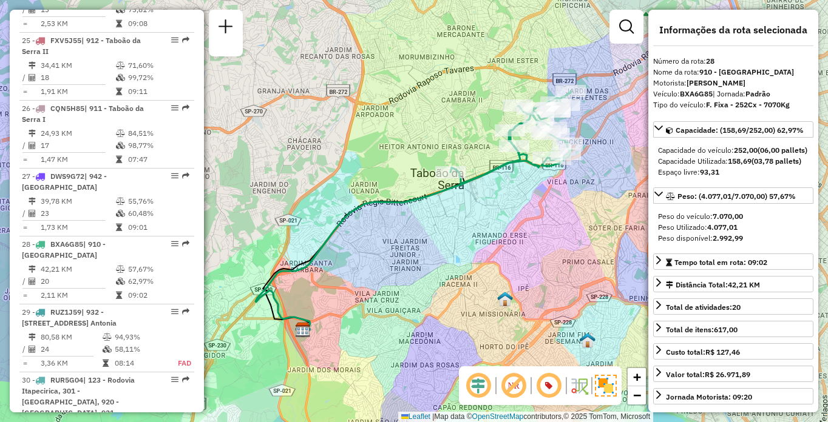
scroll to position [1241, 0]
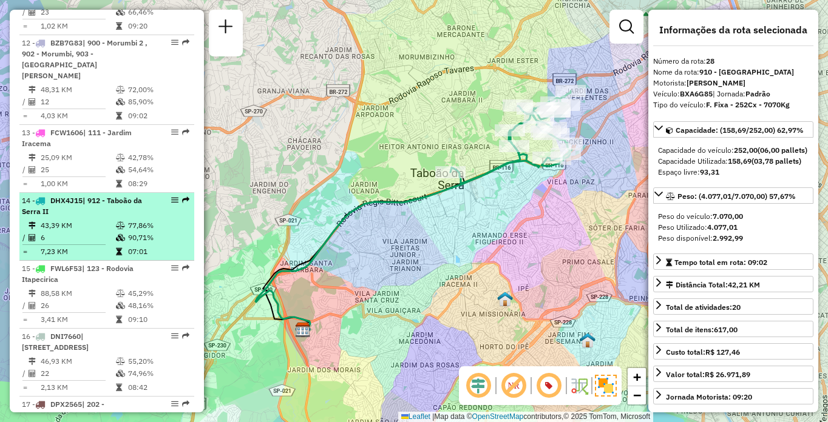
click at [69, 229] on li "14 - DHX4J15 | 912 - Taboão da Serra II 43,39 KM 77,86% / 6 90,71% = 7,23 KM 07…" at bounding box center [106, 227] width 175 height 68
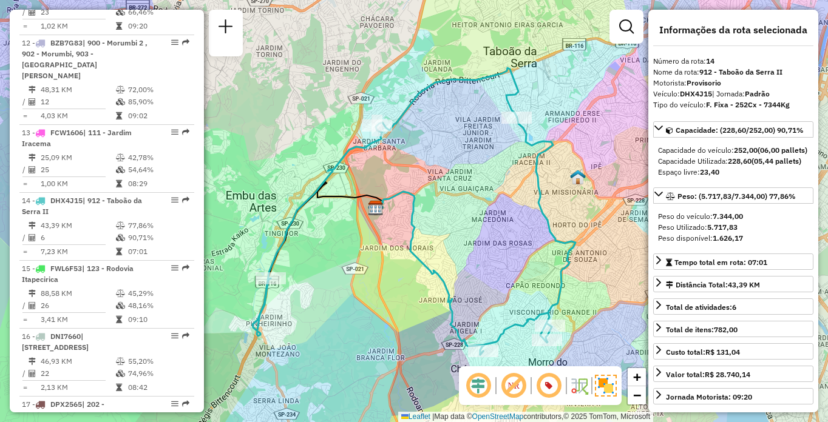
scroll to position [1027, 0]
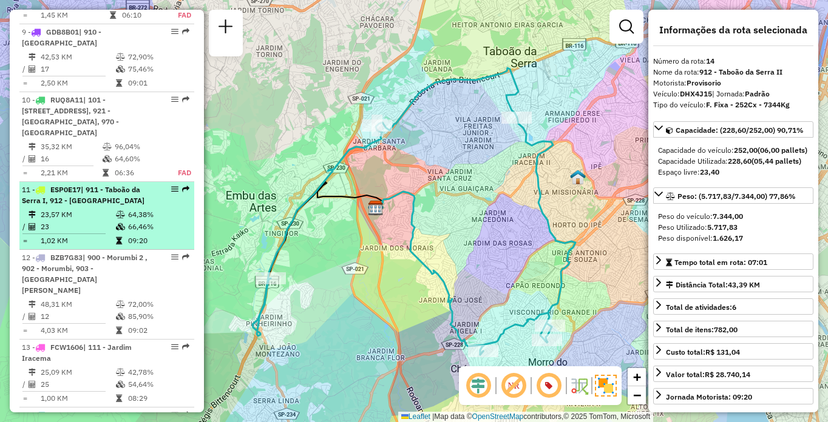
click at [81, 247] on td "1,02 KM" at bounding box center [77, 241] width 75 height 12
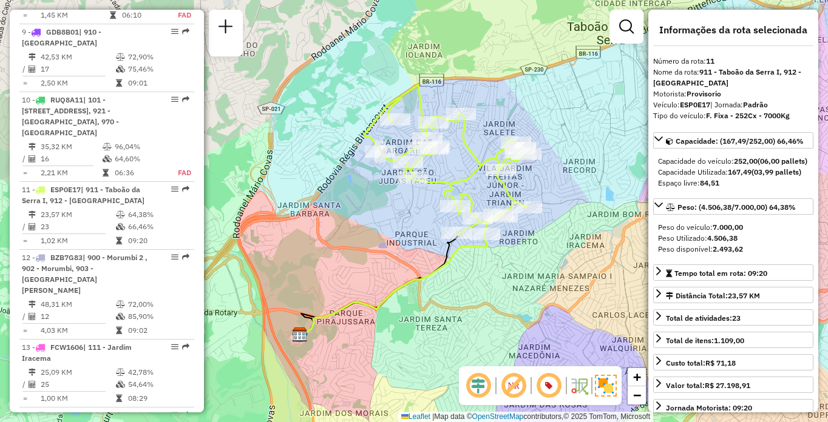
scroll to position [1649, 0]
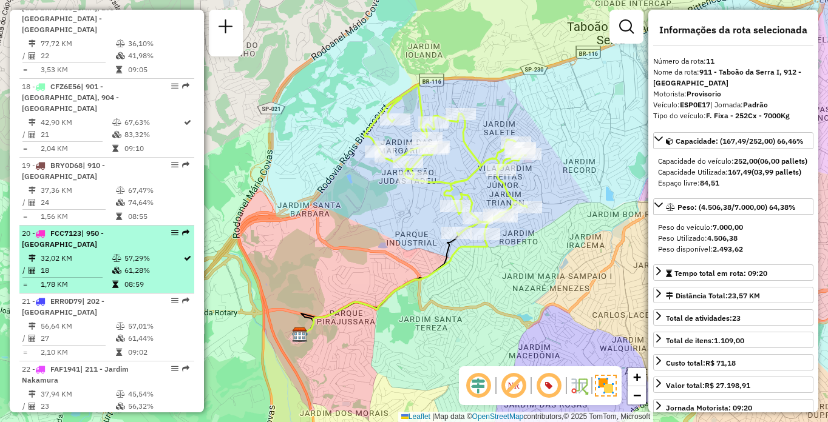
click at [147, 265] on td "61,28%" at bounding box center [153, 271] width 59 height 12
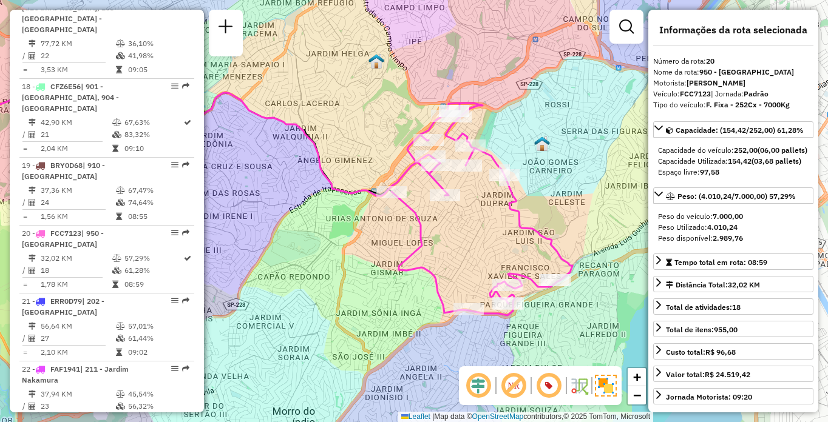
drag, startPoint x: 488, startPoint y: 304, endPoint x: 341, endPoint y: 283, distance: 148.9
click at [341, 283] on div "Janela de atendimento Grade de atendimento Capacidade Transportadoras Veículos …" at bounding box center [414, 211] width 828 height 422
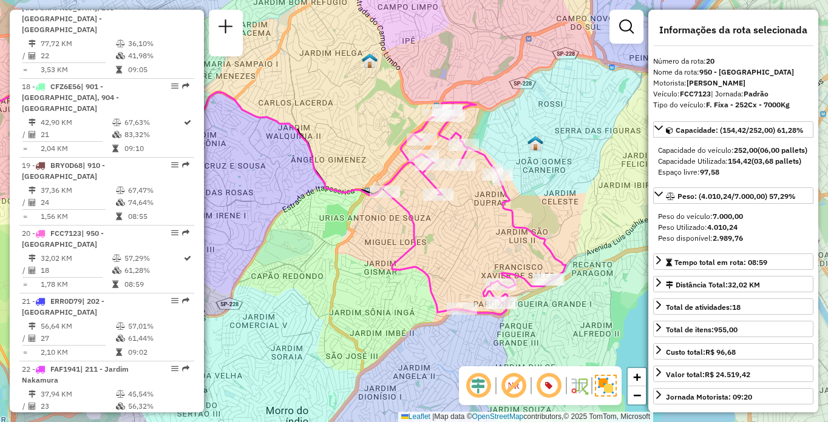
scroll to position [4286, 0]
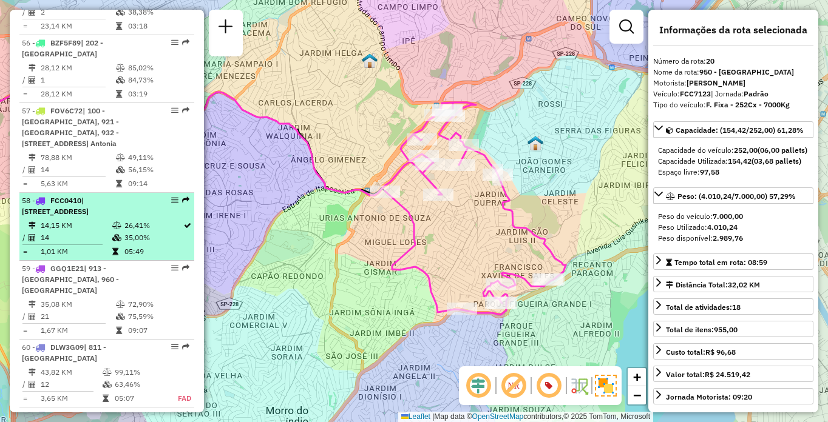
click at [67, 229] on li "58 - FCC0410 | 102 - [GEOGRAPHIC_DATA], 103 - [GEOGRAPHIC_DATA] 14,15 KM 26,41%…" at bounding box center [106, 227] width 175 height 68
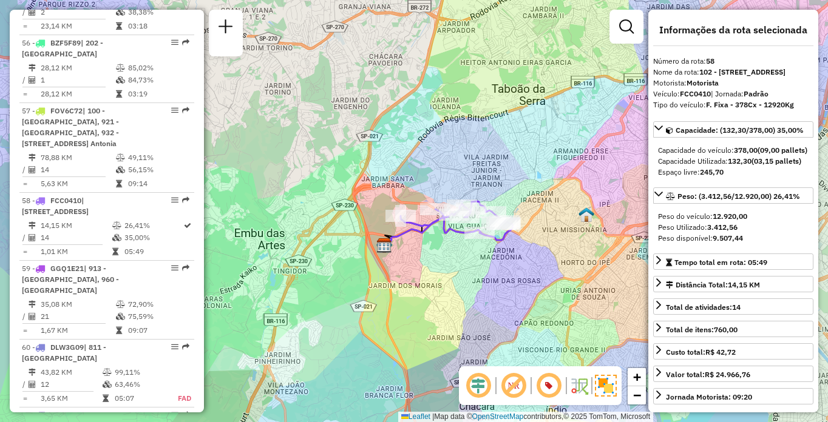
scroll to position [1649, 0]
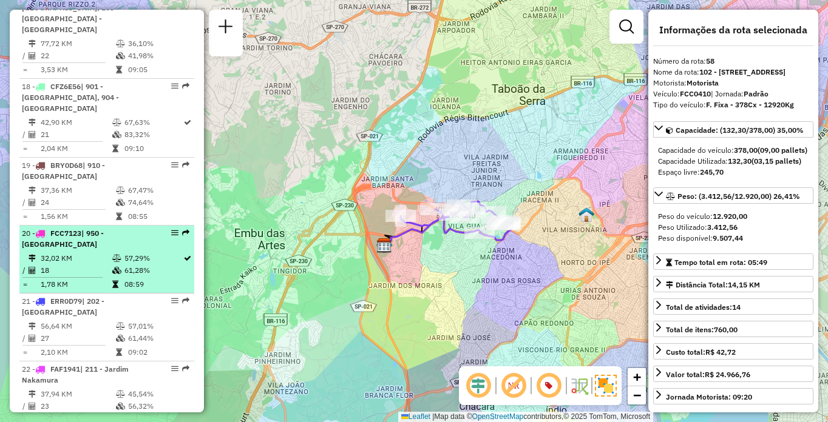
click at [110, 228] on div "20 - FCC7123 | 950 - [GEOGRAPHIC_DATA]" at bounding box center [86, 239] width 129 height 22
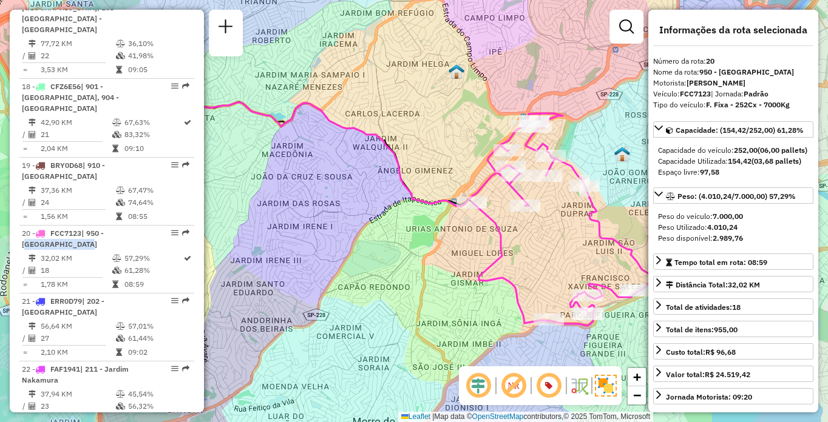
drag, startPoint x: 419, startPoint y: 255, endPoint x: 350, endPoint y: 244, distance: 69.4
click at [350, 244] on div "Janela de atendimento Grade de atendimento Capacidade Transportadoras Veículos …" at bounding box center [414, 211] width 828 height 422
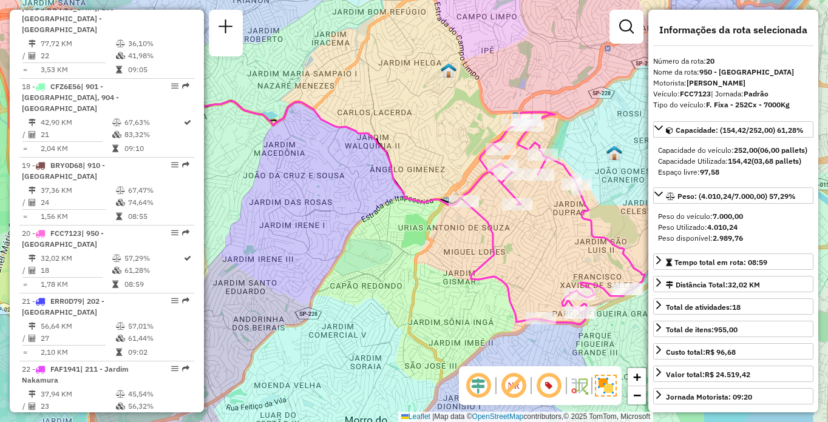
scroll to position [1173, 0]
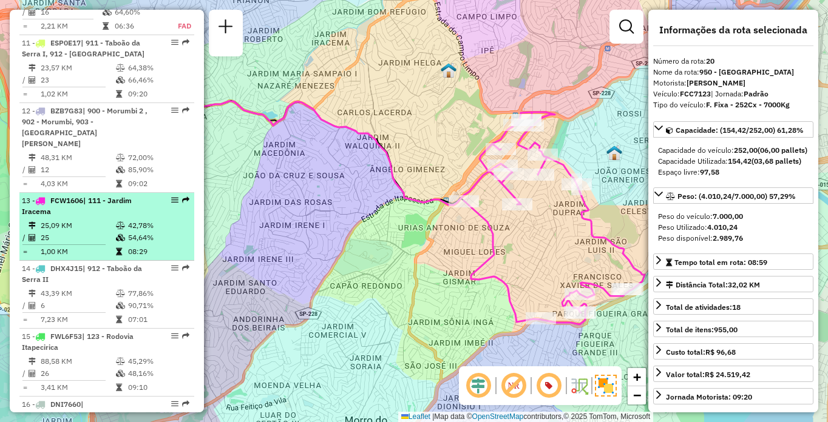
click at [62, 244] on td "25" at bounding box center [77, 238] width 75 height 12
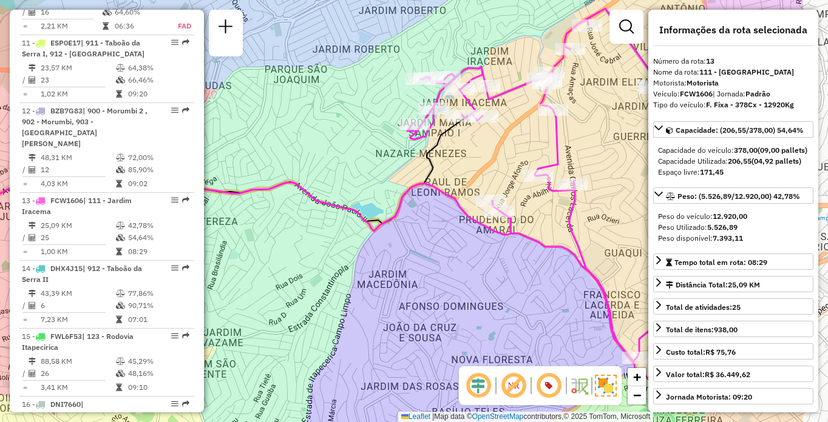
drag, startPoint x: 407, startPoint y: 181, endPoint x: 315, endPoint y: 176, distance: 91.7
click at [315, 176] on div "Janela de atendimento Grade de atendimento Capacidade Transportadoras Veículos …" at bounding box center [414, 211] width 828 height 422
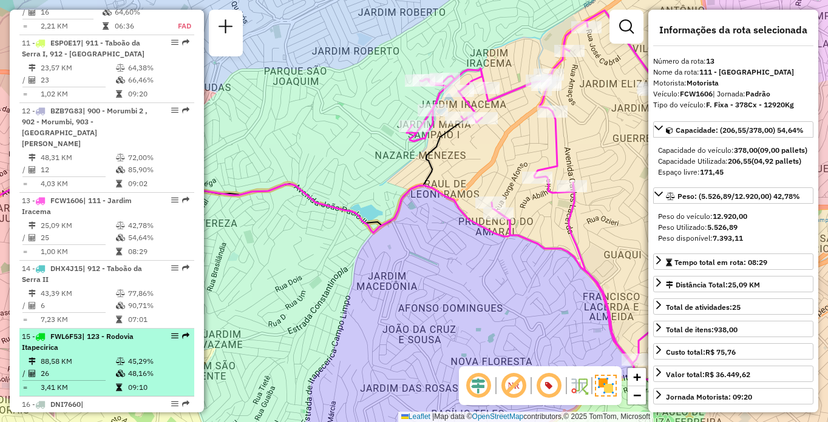
click at [69, 341] on span "FWL6F53" at bounding box center [66, 336] width 32 height 9
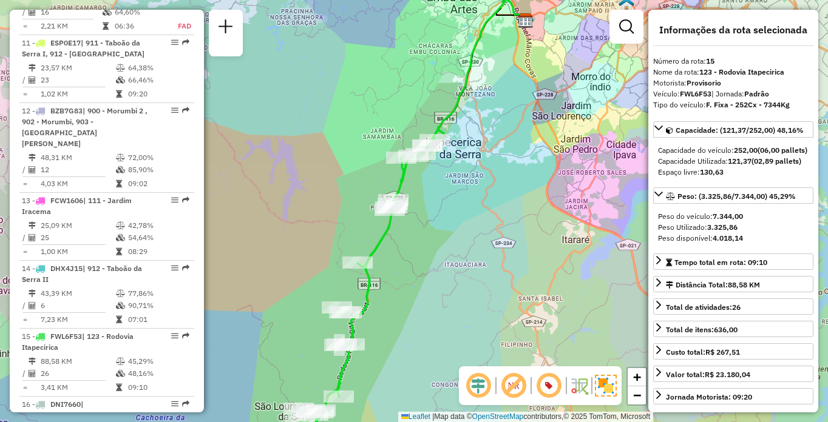
scroll to position [2000, 0]
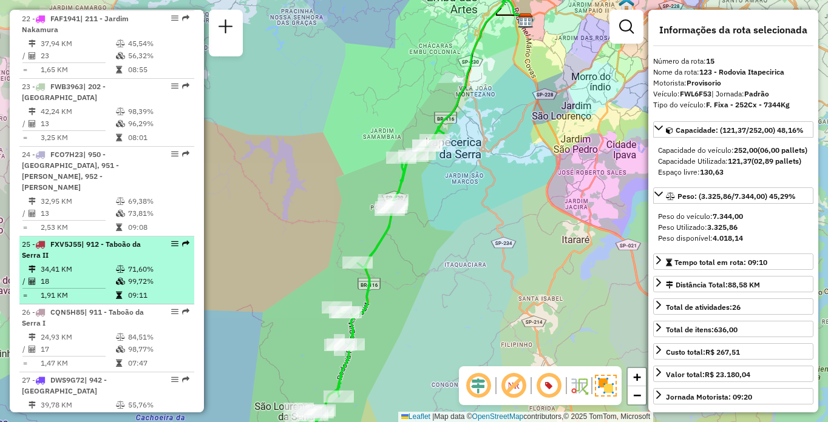
click at [140, 237] on li "25 - FXV5J55 | 912 - Taboão da Serra II 34,41 KM 71,60% / 18 99,72% = 1,91 KM 0…" at bounding box center [106, 271] width 175 height 68
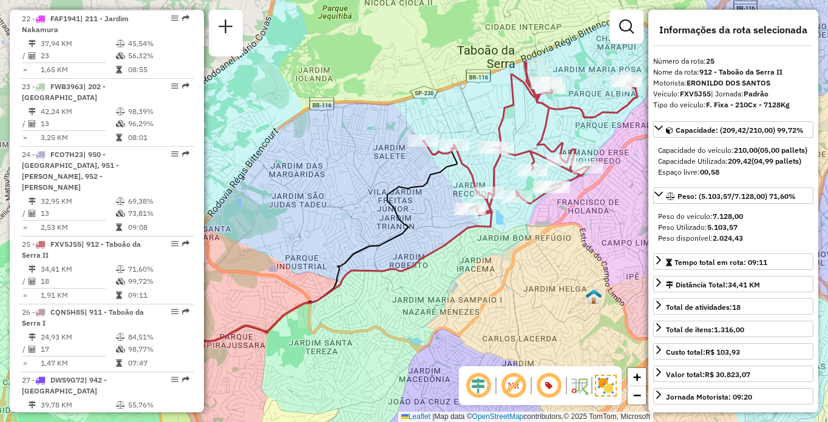
scroll to position [880, 0]
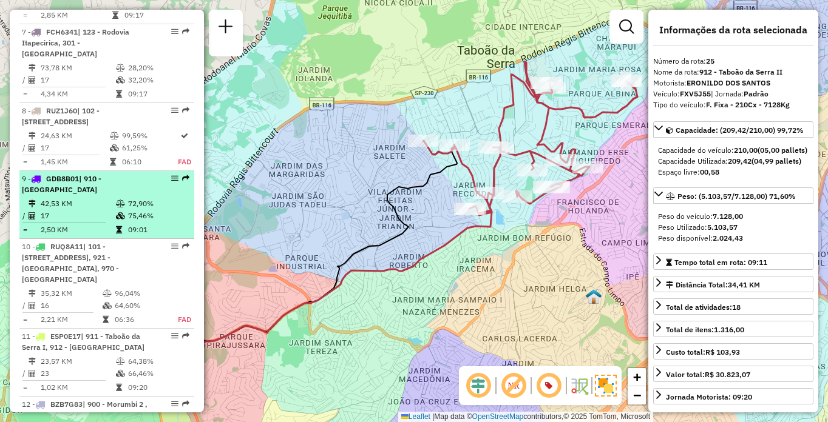
click at [126, 236] on table "42,53 KM 72,90% / 17 75,46% = 2,50 KM 09:01" at bounding box center [107, 217] width 170 height 38
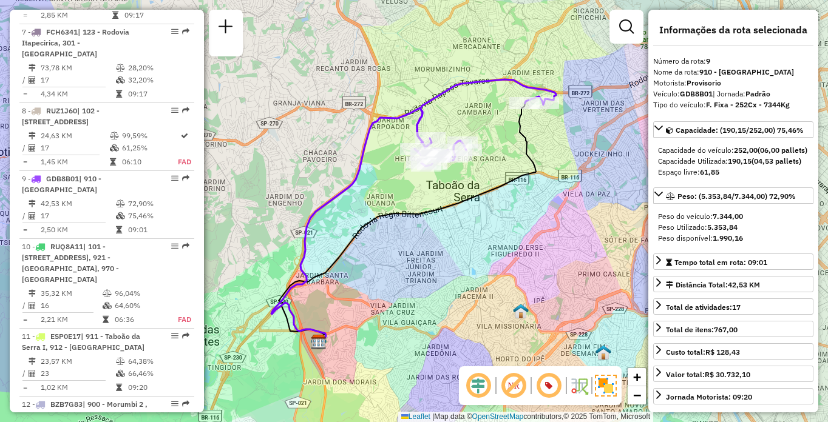
scroll to position [4354, 0]
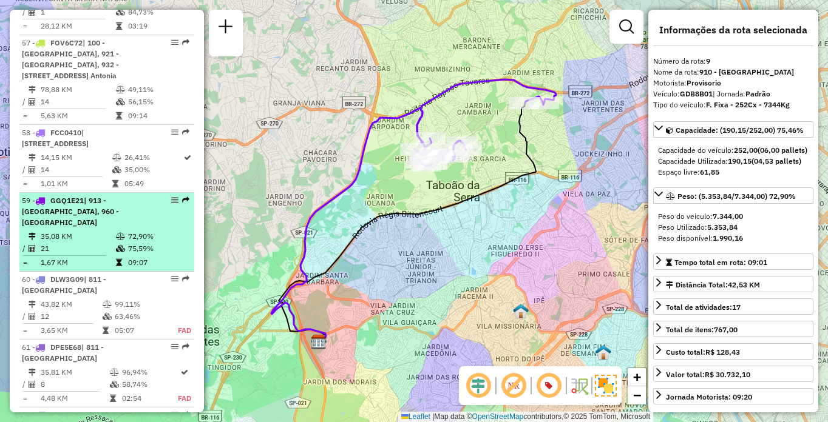
click at [127, 235] on td "72,90%" at bounding box center [157, 237] width 61 height 12
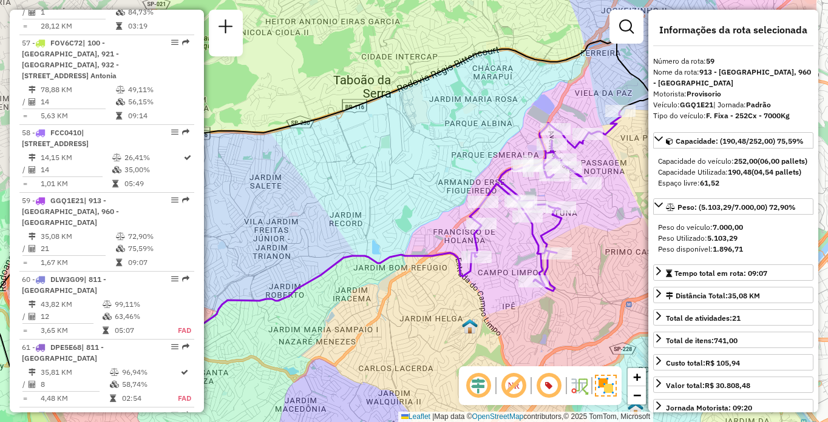
drag, startPoint x: 489, startPoint y: 211, endPoint x: 389, endPoint y: 214, distance: 100.2
click at [389, 214] on div "Janela de atendimento Grade de atendimento Capacidade Transportadoras Veículos …" at bounding box center [414, 211] width 828 height 422
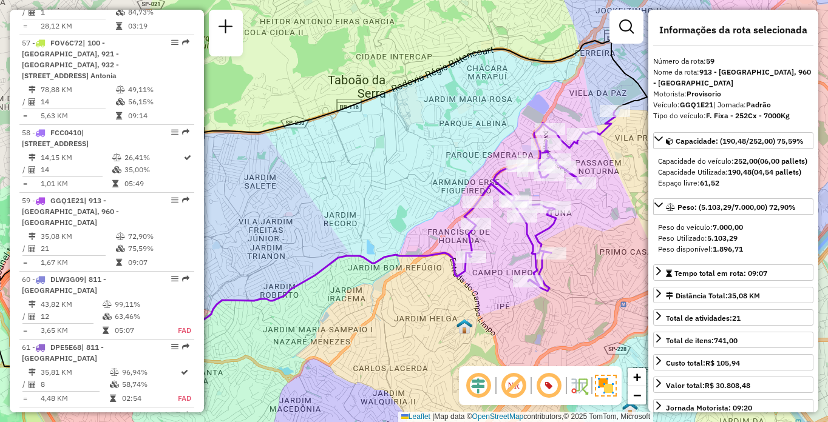
scroll to position [586, 0]
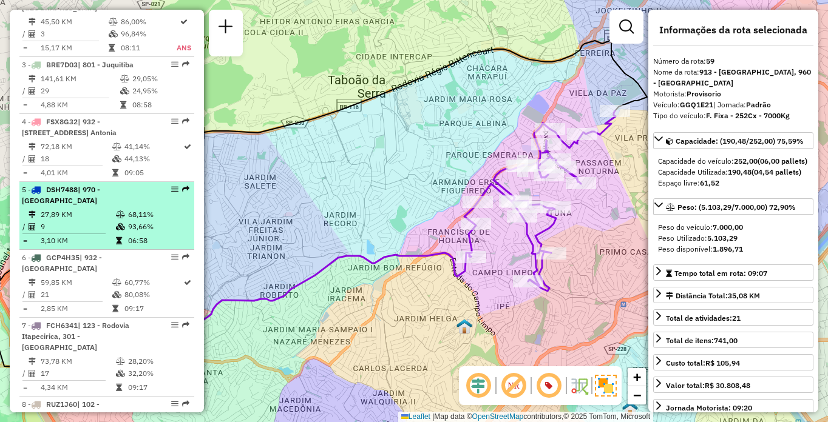
click at [131, 233] on td "93,66%" at bounding box center [157, 227] width 61 height 12
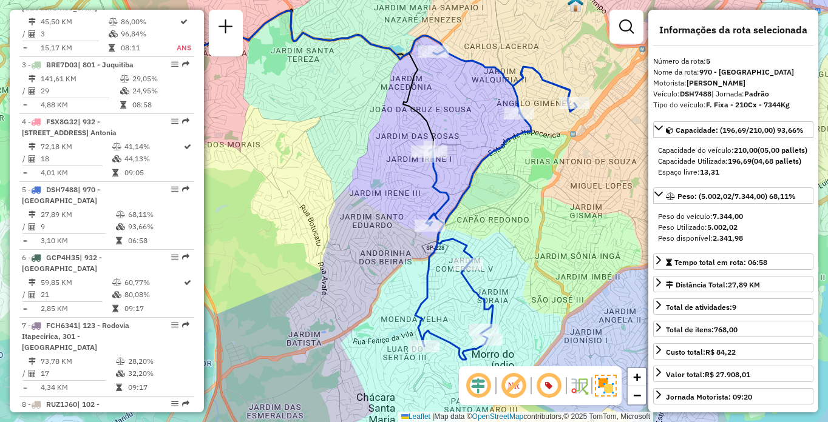
drag, startPoint x: 359, startPoint y: 240, endPoint x: 312, endPoint y: 206, distance: 57.4
click at [312, 206] on div "Janela de atendimento Grade de atendimento Capacidade Transportadoras Veículos …" at bounding box center [414, 211] width 828 height 422
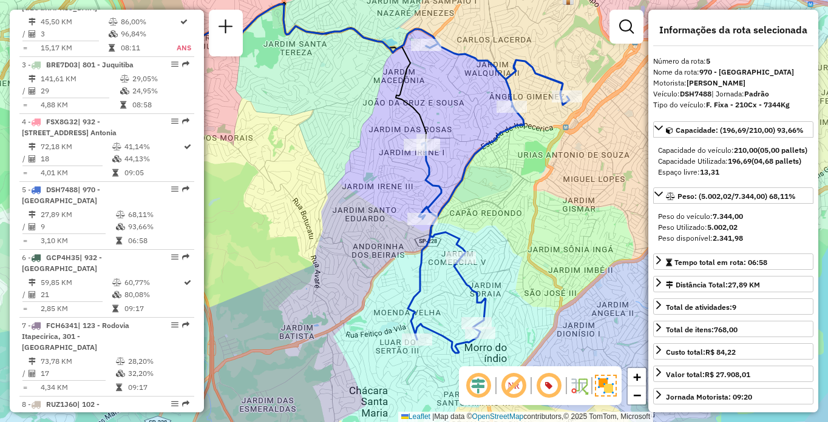
scroll to position [2136, 0]
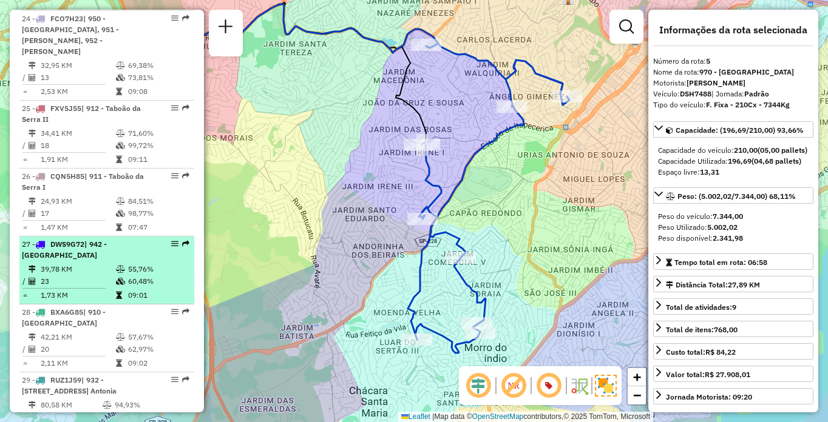
click at [146, 239] on div "27 - DWS9G72 | 942 - [GEOGRAPHIC_DATA]" at bounding box center [86, 250] width 129 height 22
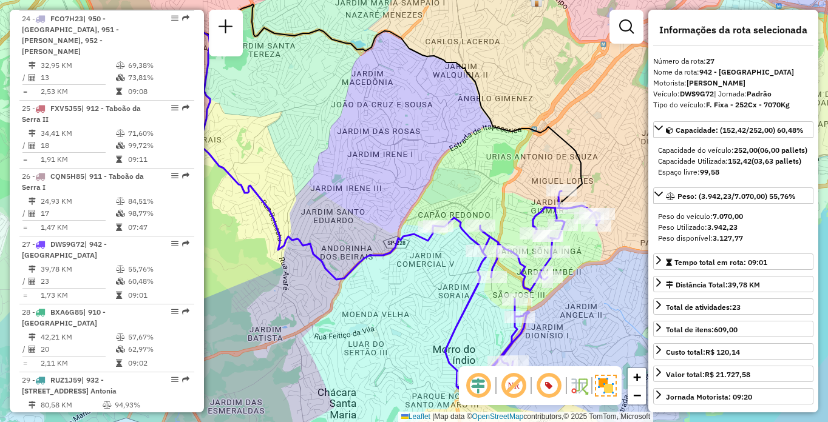
drag, startPoint x: 451, startPoint y: 204, endPoint x: 403, endPoint y: 189, distance: 50.3
click at [403, 189] on div "Janela de atendimento Grade de atendimento Capacidade Transportadoras Veículos …" at bounding box center [414, 211] width 828 height 422
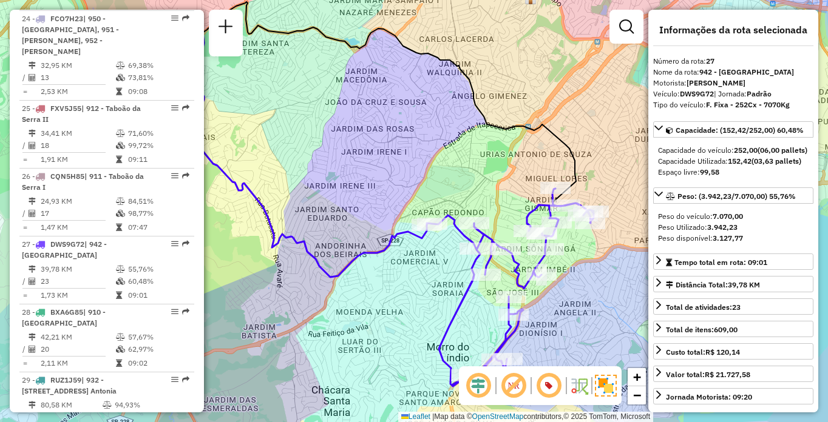
scroll to position [4196, 0]
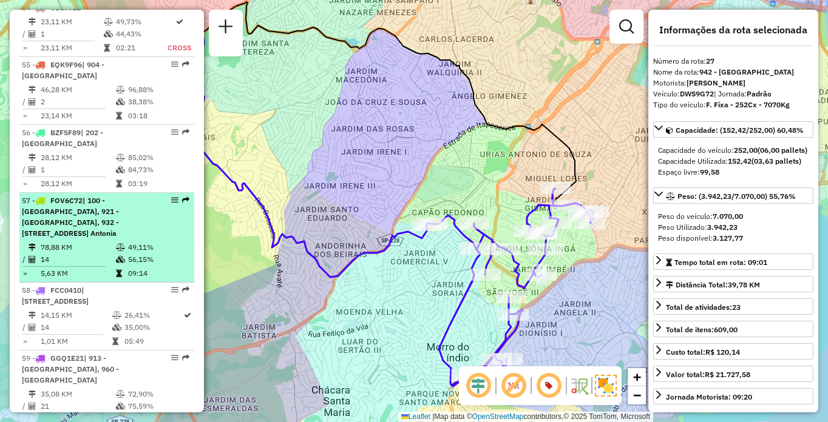
click at [170, 232] on div "57 - FOV6C72 | 100 - [GEOGRAPHIC_DATA], 921 - [GEOGRAPHIC_DATA], 932 - [STREET_…" at bounding box center [107, 217] width 170 height 44
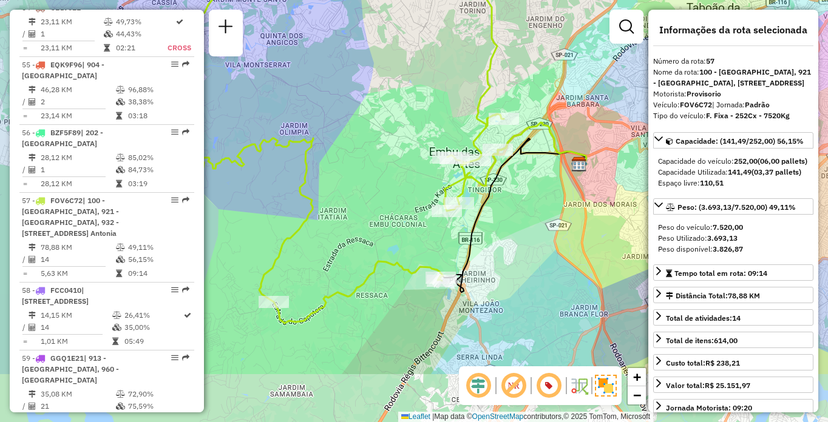
drag, startPoint x: 422, startPoint y: 283, endPoint x: 366, endPoint y: 194, distance: 105.4
click at [366, 194] on div "Janela de atendimento Grade de atendimento Capacidade Transportadoras Veículos …" at bounding box center [414, 211] width 828 height 422
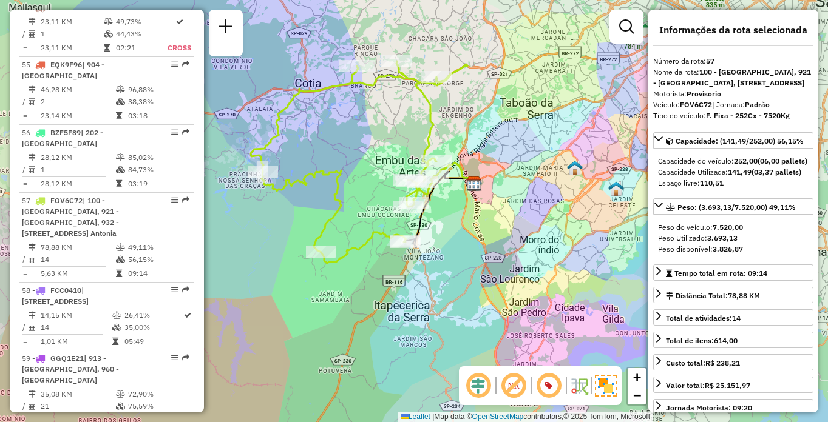
scroll to position [586, 0]
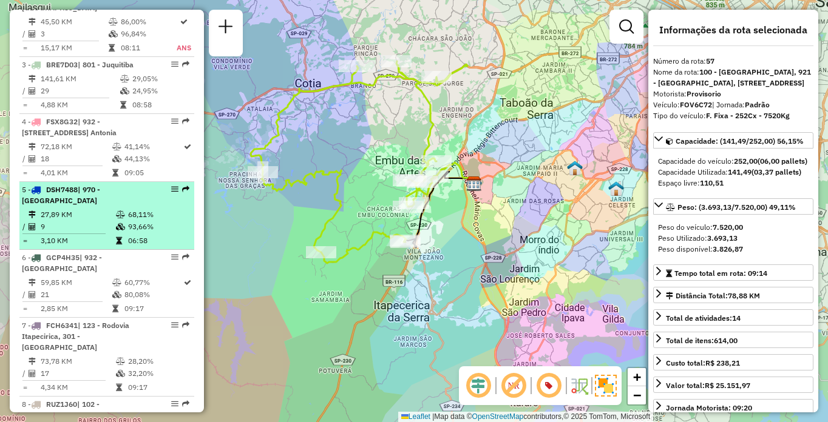
click at [150, 206] on div "5 - DSH7488 | 970 - [GEOGRAPHIC_DATA]" at bounding box center [107, 195] width 170 height 22
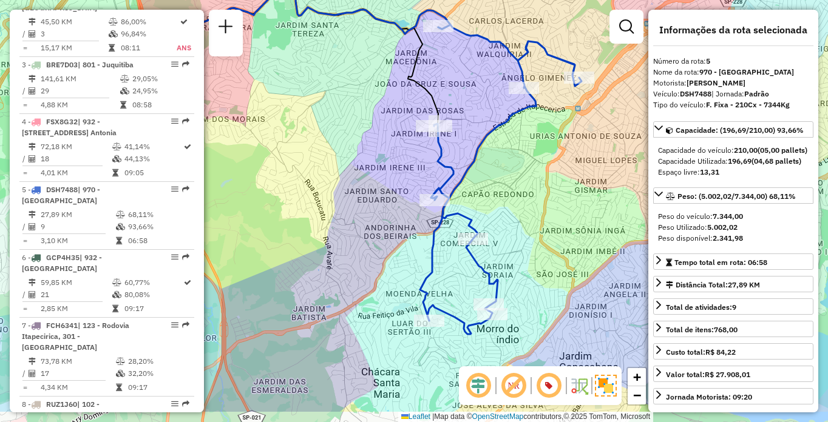
drag, startPoint x: 365, startPoint y: 256, endPoint x: 328, endPoint y: 198, distance: 69.0
click at [328, 198] on div "Janela de atendimento Grade de atendimento Capacidade Transportadoras Veículos …" at bounding box center [414, 211] width 828 height 422
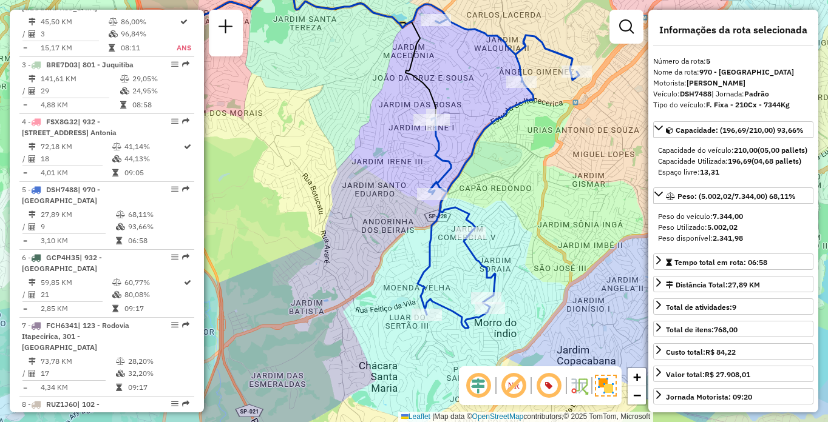
scroll to position [1785, 0]
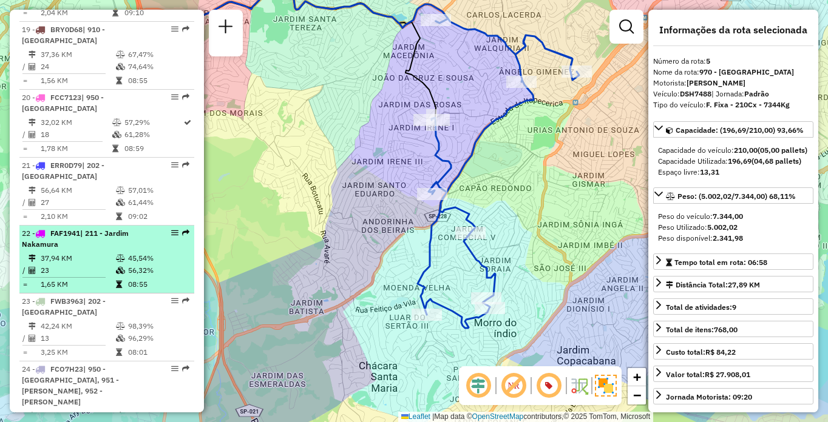
click at [73, 252] on td "37,94 KM" at bounding box center [77, 258] width 75 height 12
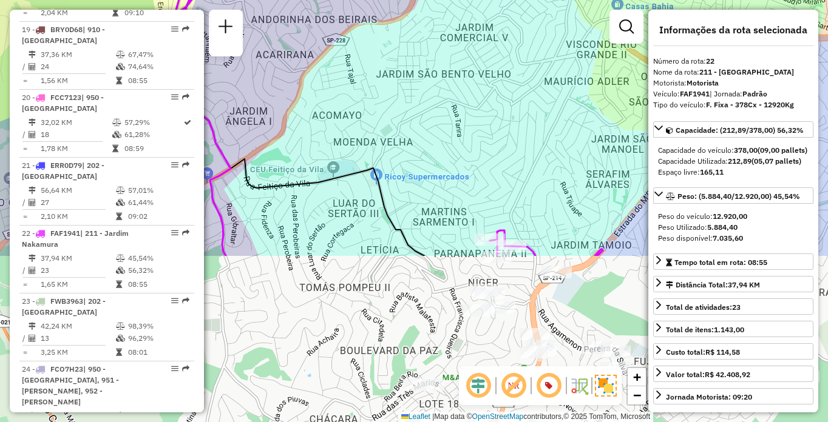
drag, startPoint x: 459, startPoint y: 283, endPoint x: 428, endPoint y: 75, distance: 210.5
click at [428, 75] on div "Janela de atendimento Grade de atendimento Capacidade Transportadoras Veículos …" at bounding box center [414, 211] width 828 height 422
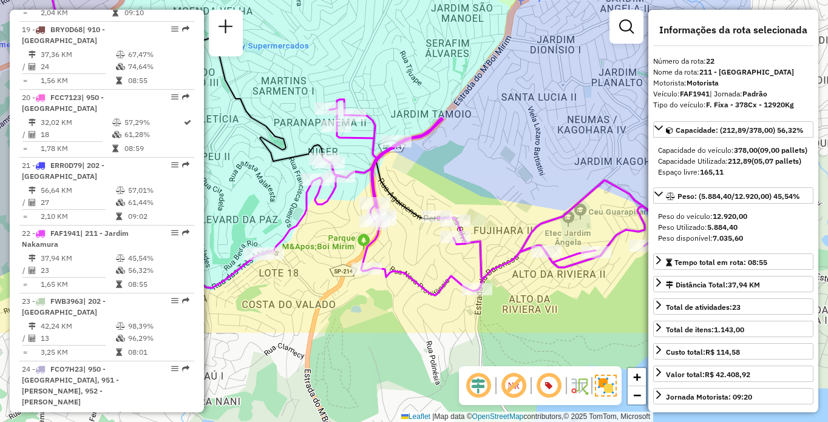
drag, startPoint x: 414, startPoint y: 337, endPoint x: 254, endPoint y: 206, distance: 206.9
click at [254, 206] on div "Janela de atendimento Grade de atendimento Capacidade Transportadoras Veículos …" at bounding box center [414, 211] width 828 height 422
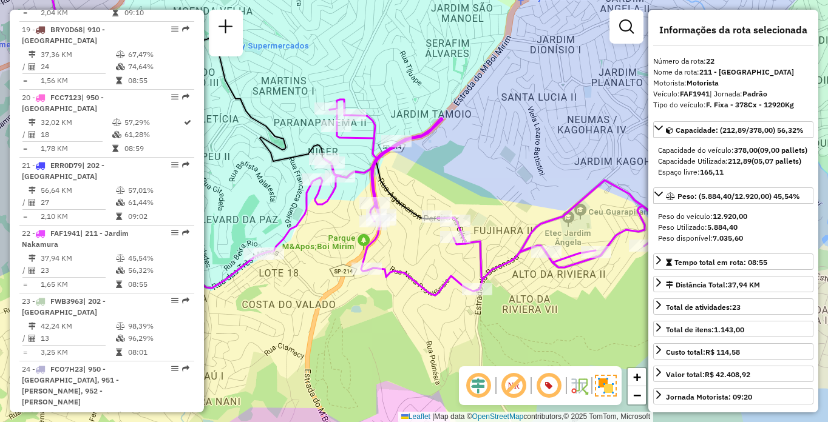
scroll to position [586, 0]
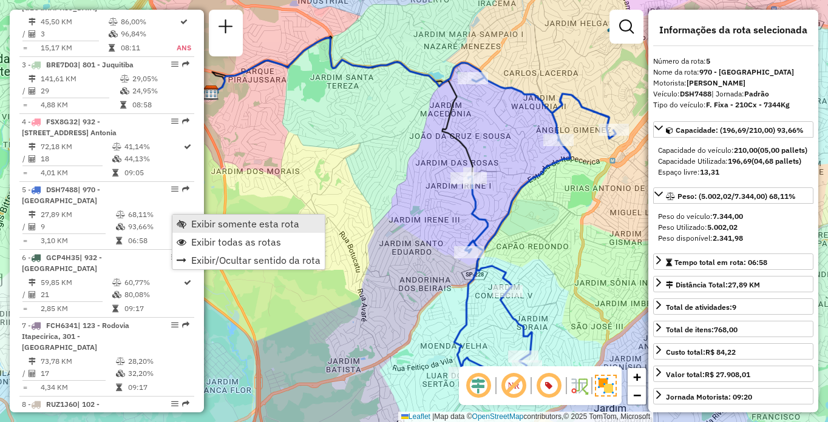
click at [199, 226] on span "Exibir somente esta rota" at bounding box center [245, 224] width 108 height 10
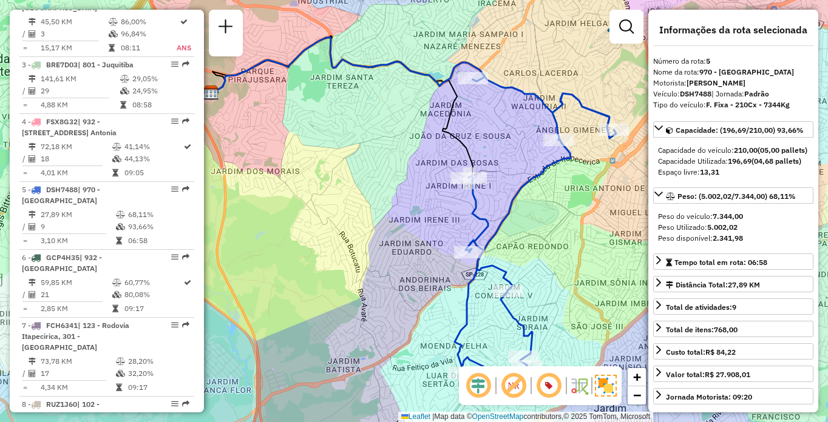
scroll to position [4196, 0]
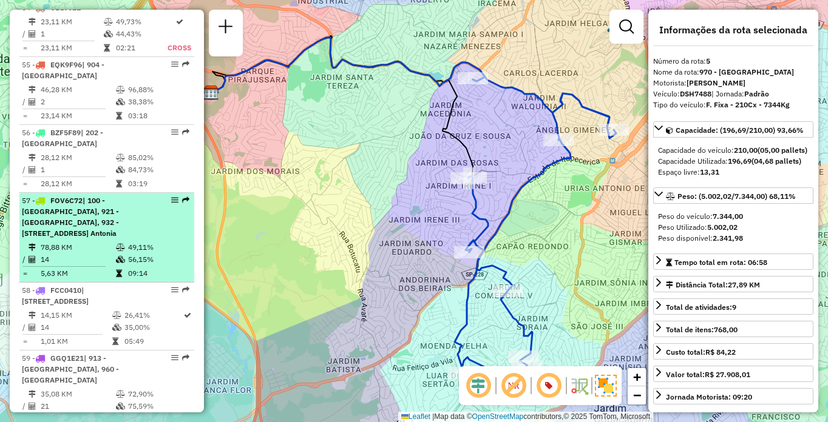
click at [123, 228] on div "57 - FOV6C72 | 100 - [GEOGRAPHIC_DATA], 921 - [GEOGRAPHIC_DATA], 932 - [STREET_…" at bounding box center [86, 217] width 129 height 44
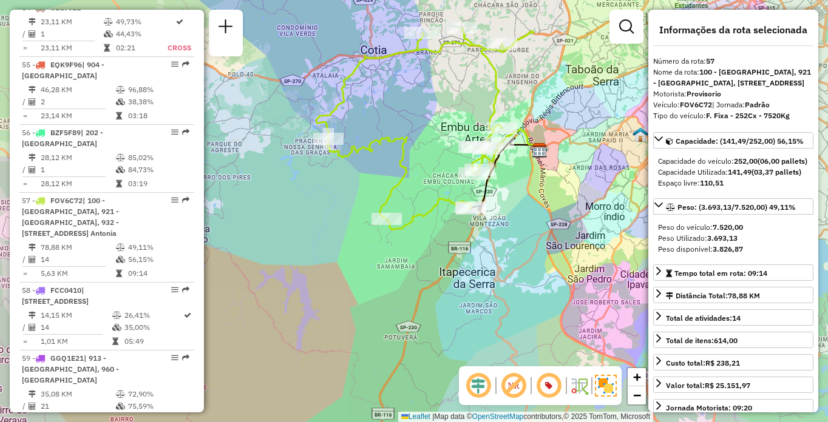
scroll to position [1513, 0]
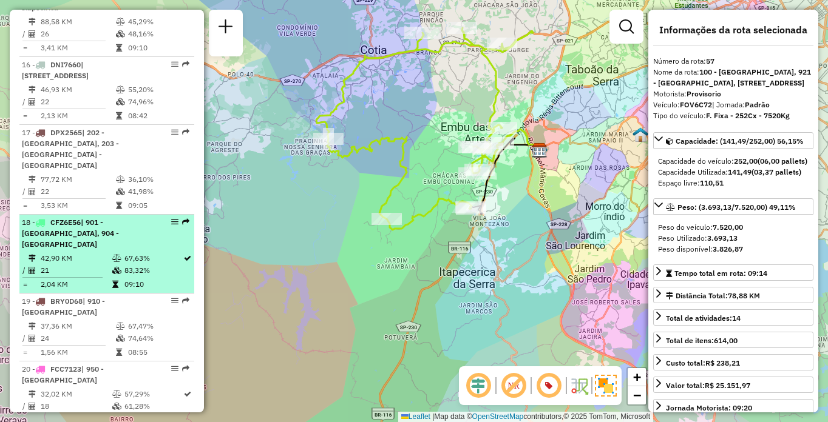
click at [96, 220] on span "| 901 - [GEOGRAPHIC_DATA], 904 - [GEOGRAPHIC_DATA]" at bounding box center [70, 233] width 97 height 31
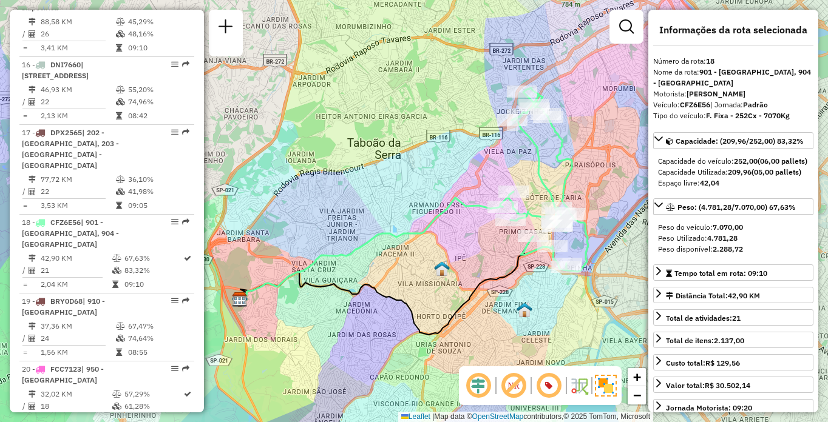
scroll to position [586, 0]
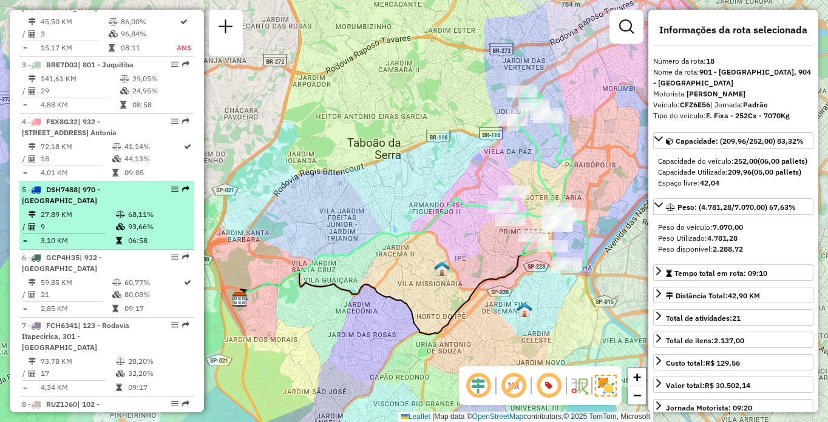
click at [102, 221] on td "27,89 KM" at bounding box center [77, 215] width 75 height 12
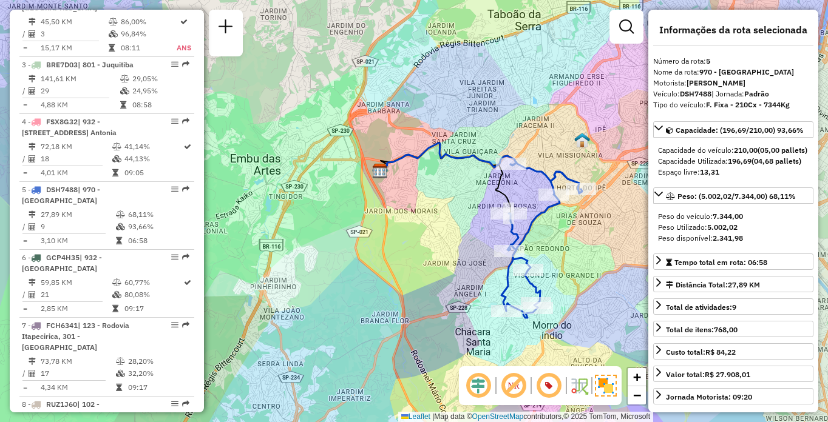
scroll to position [2204, 0]
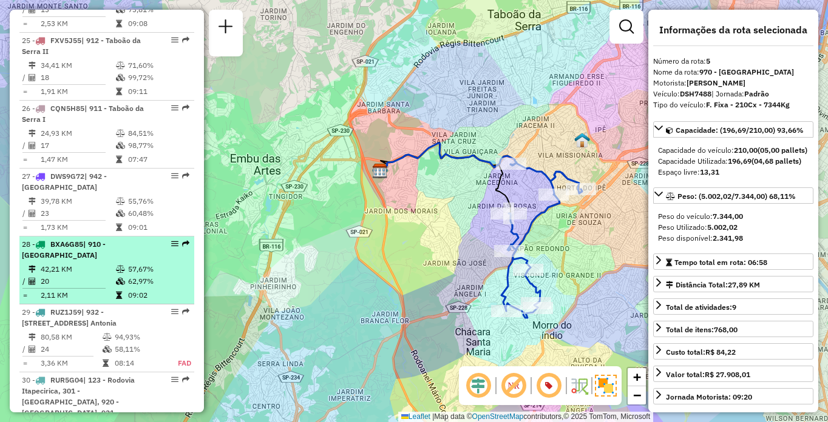
click at [140, 239] on div "28 - BXA6G85 | 910 - [GEOGRAPHIC_DATA]" at bounding box center [86, 250] width 129 height 22
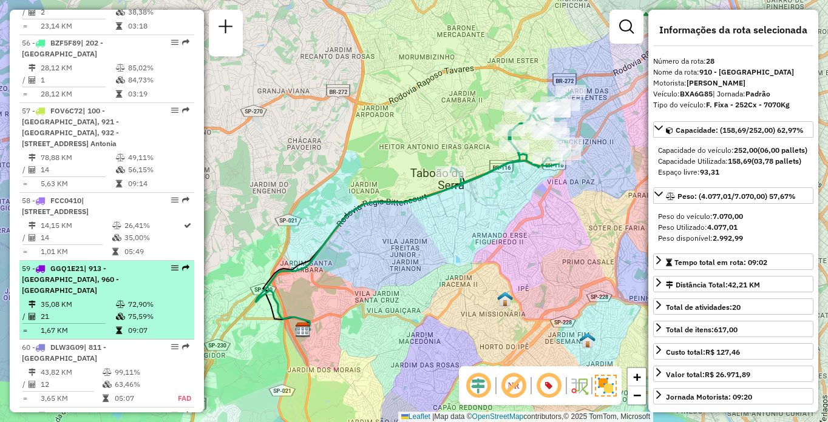
scroll to position [1649, 0]
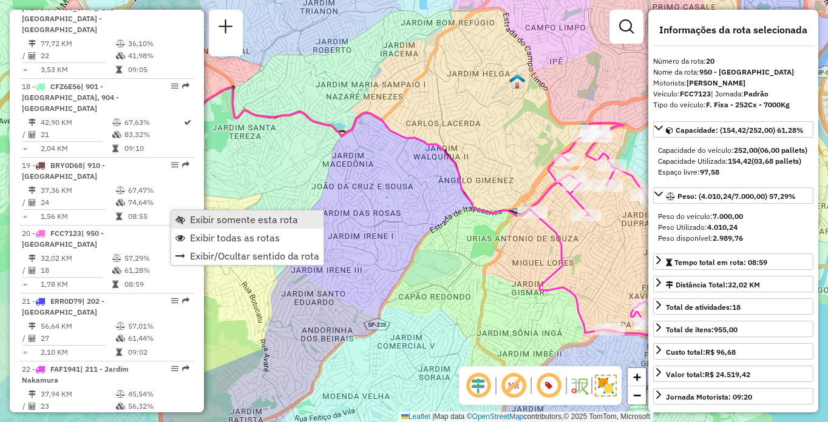
click at [193, 213] on link "Exibir somente esta rota" at bounding box center [247, 220] width 152 height 18
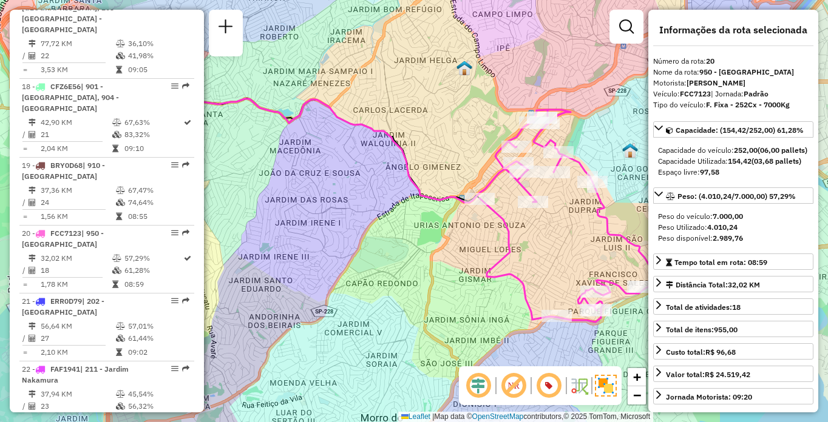
drag, startPoint x: 464, startPoint y: 241, endPoint x: 407, endPoint y: 228, distance: 58.1
click at [407, 228] on div "Janela de atendimento Grade de atendimento Capacidade Transportadoras Veículos …" at bounding box center [414, 211] width 828 height 422
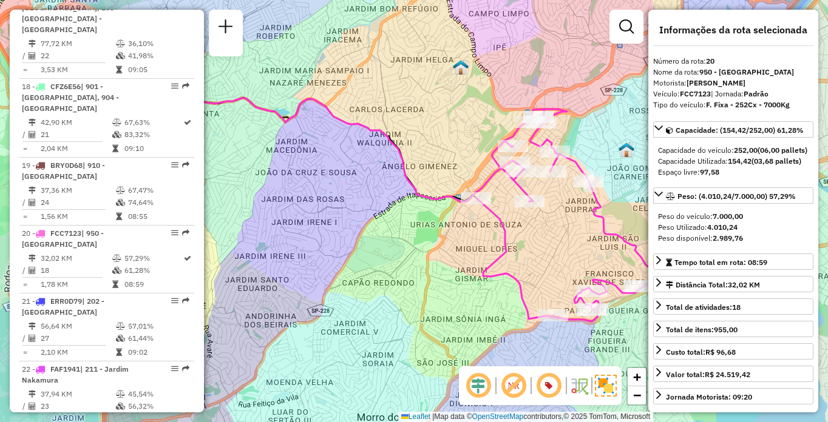
scroll to position [1921, 0]
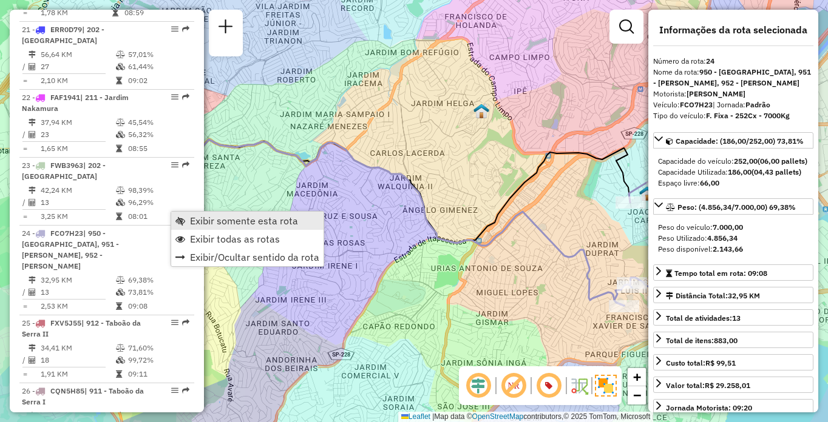
click at [195, 223] on span "Exibir somente esta rota" at bounding box center [244, 221] width 108 height 10
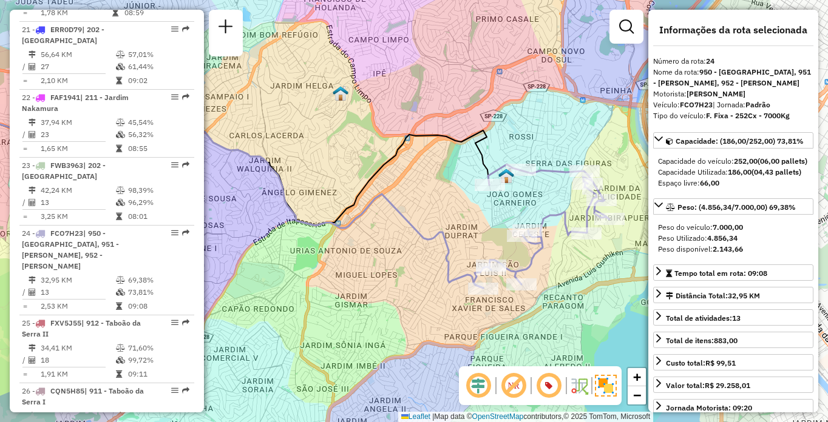
drag, startPoint x: 448, startPoint y: 213, endPoint x: 339, endPoint y: 201, distance: 109.8
click at [336, 201] on div "Janela de atendimento Grade de atendimento Capacidade Transportadoras Veículos …" at bounding box center [414, 211] width 828 height 422
